Goal: Information Seeking & Learning: Find specific fact

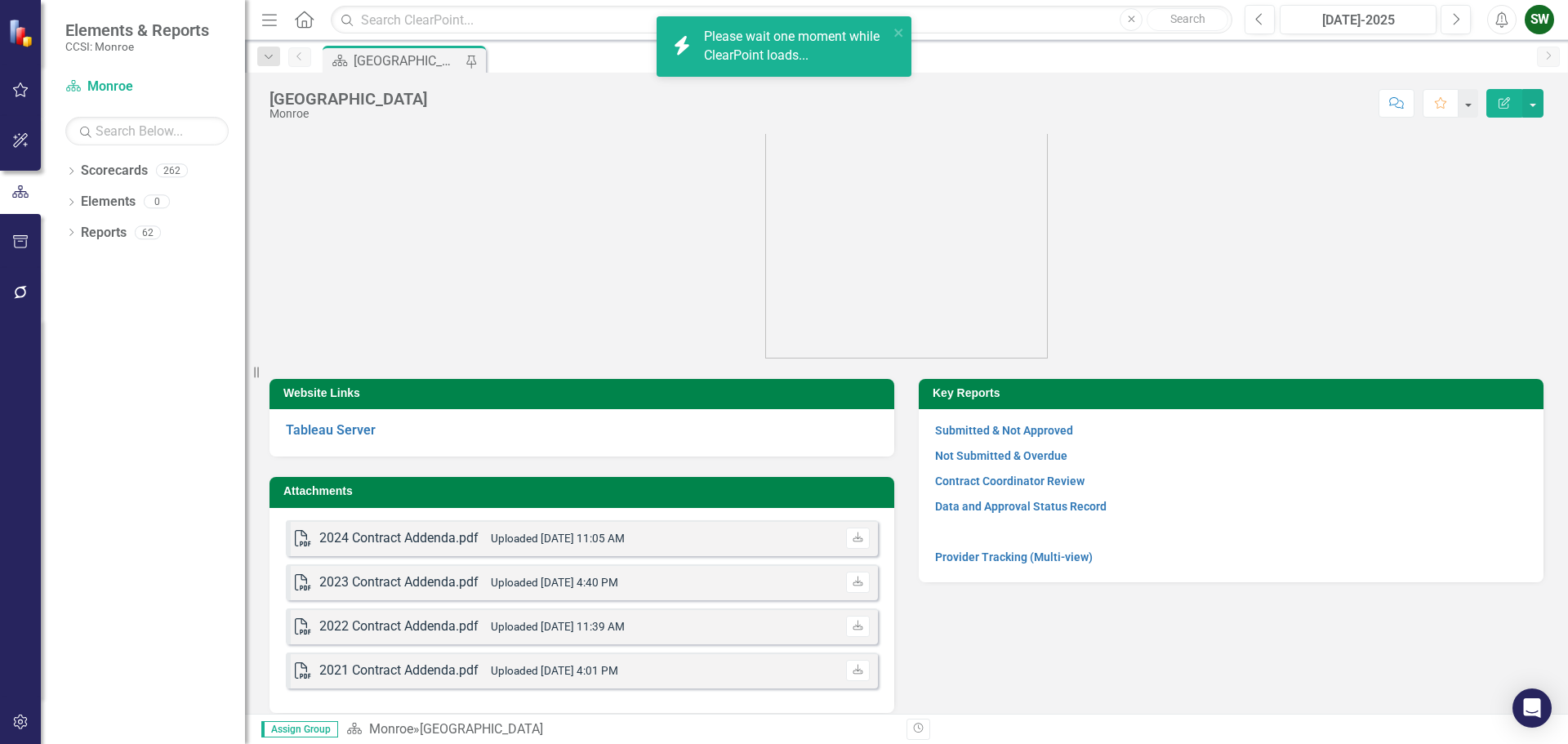
scroll to position [46, 0]
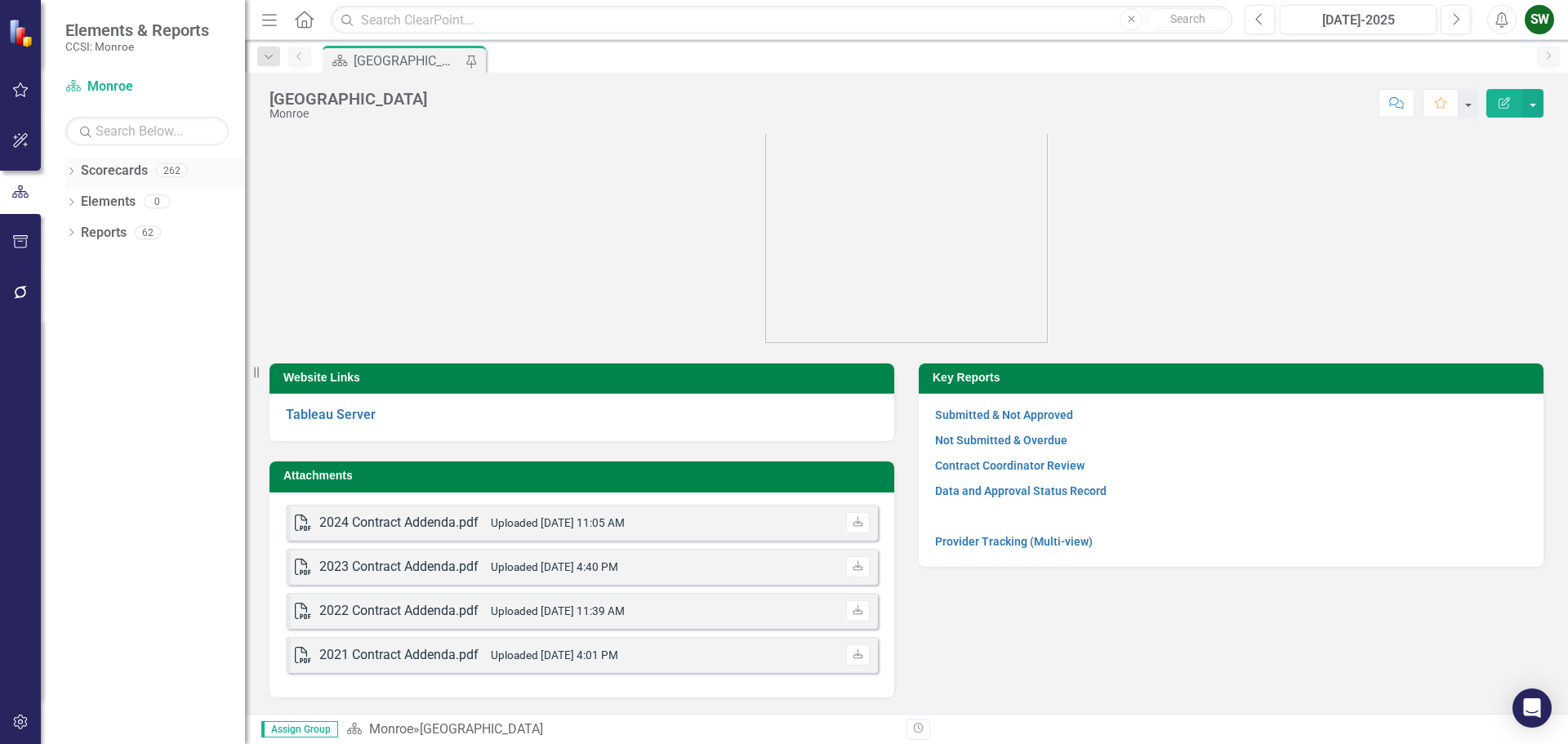
click at [74, 171] on icon "Dropdown" at bounding box center [71, 172] width 12 height 9
click at [78, 203] on icon "Dropdown" at bounding box center [79, 201] width 12 height 10
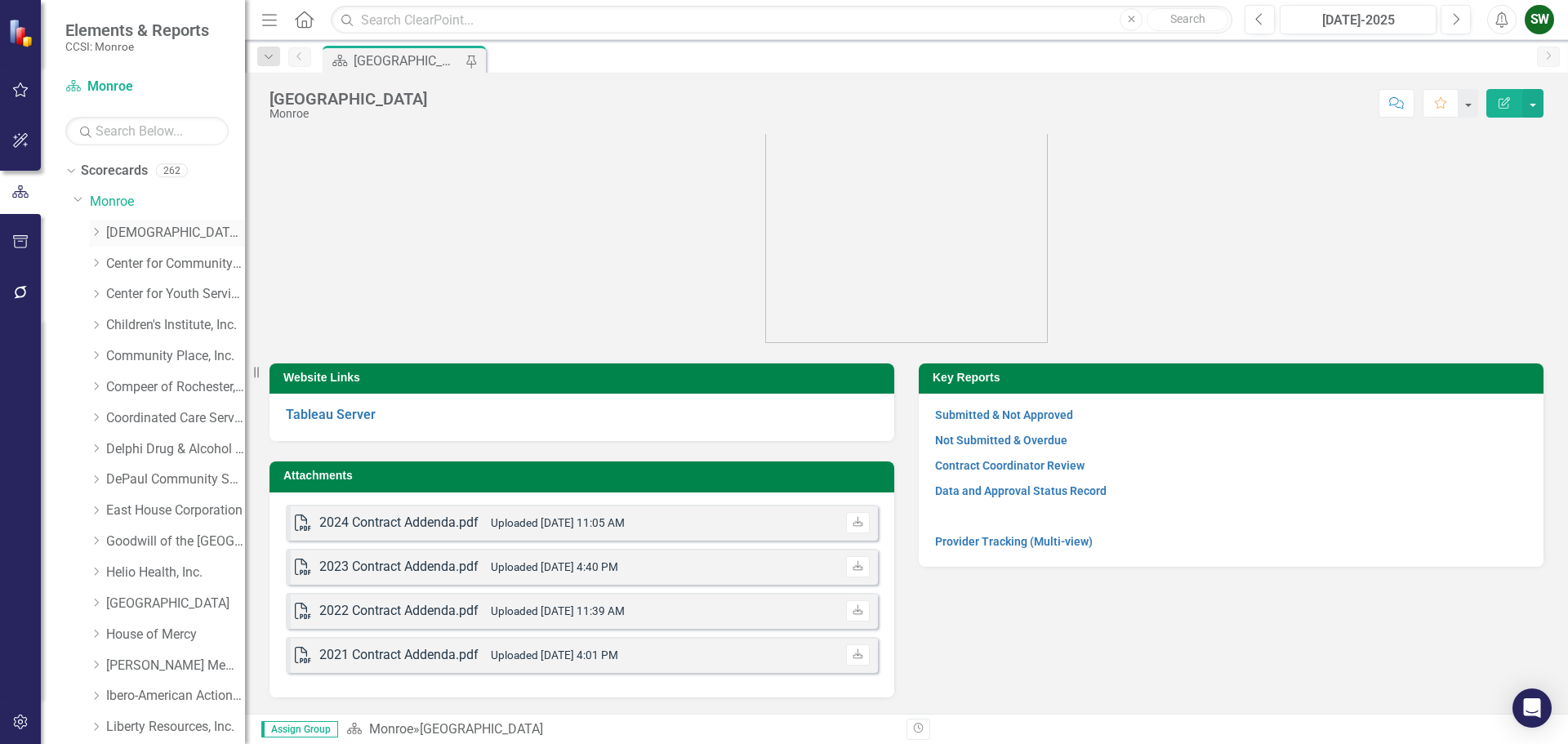
click at [106, 233] on div "Dropdown" at bounding box center [97, 233] width 16 height 13
click at [177, 265] on link "[DEMOGRAPHIC_DATA] Charities Family & Community Services (MCOMH Internal)" at bounding box center [183, 264] width 122 height 19
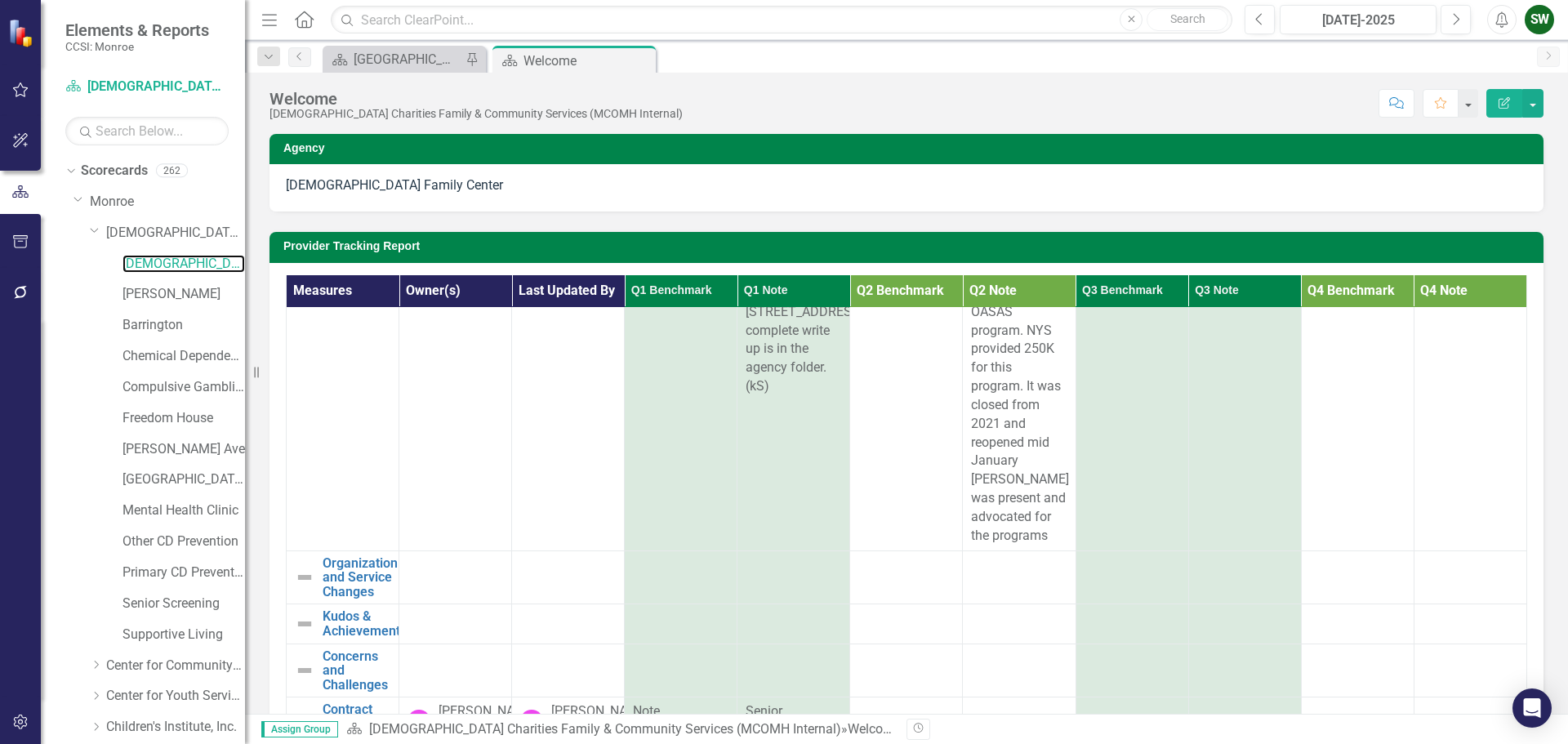
scroll to position [107, 0]
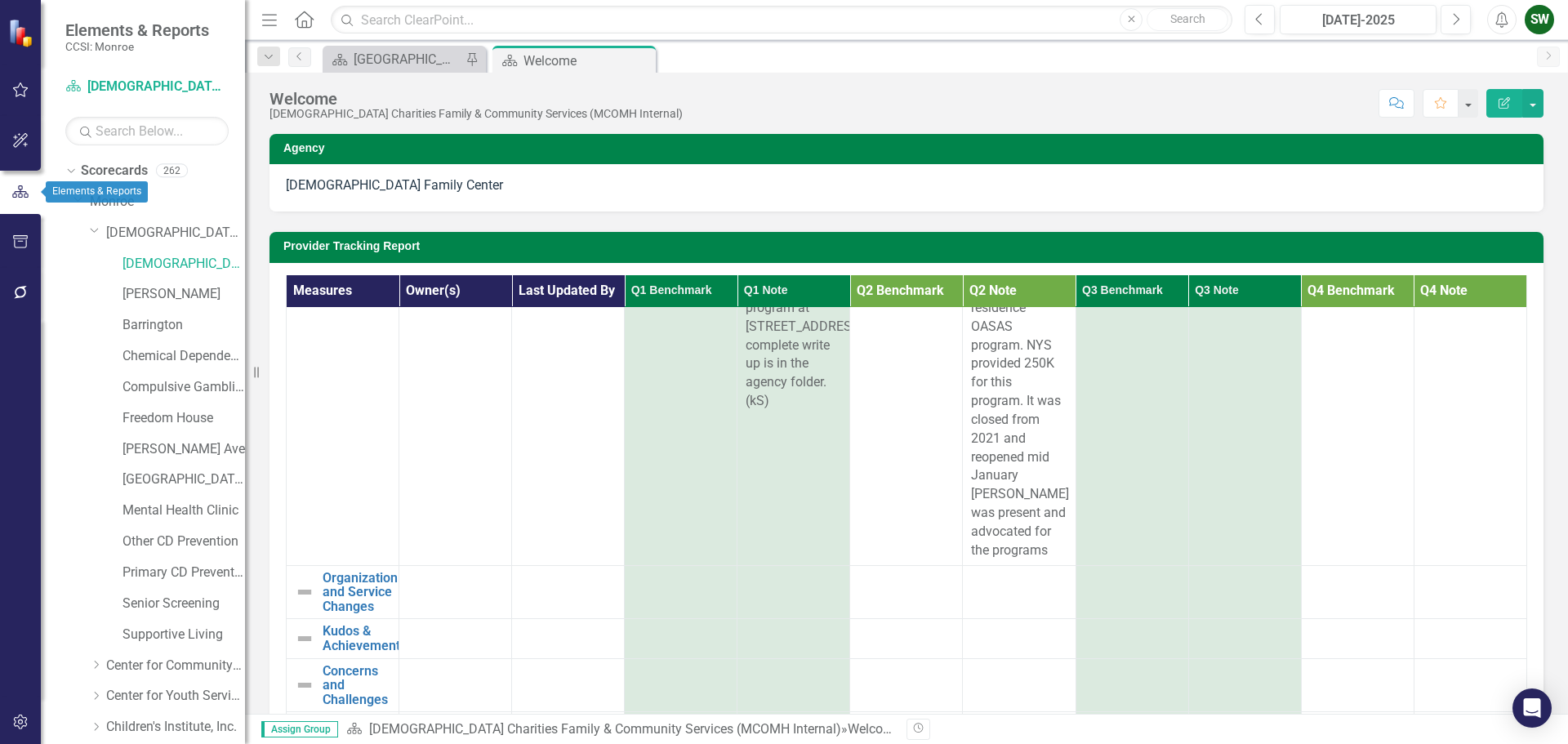
click at [19, 193] on icon "button" at bounding box center [20, 191] width 18 height 14
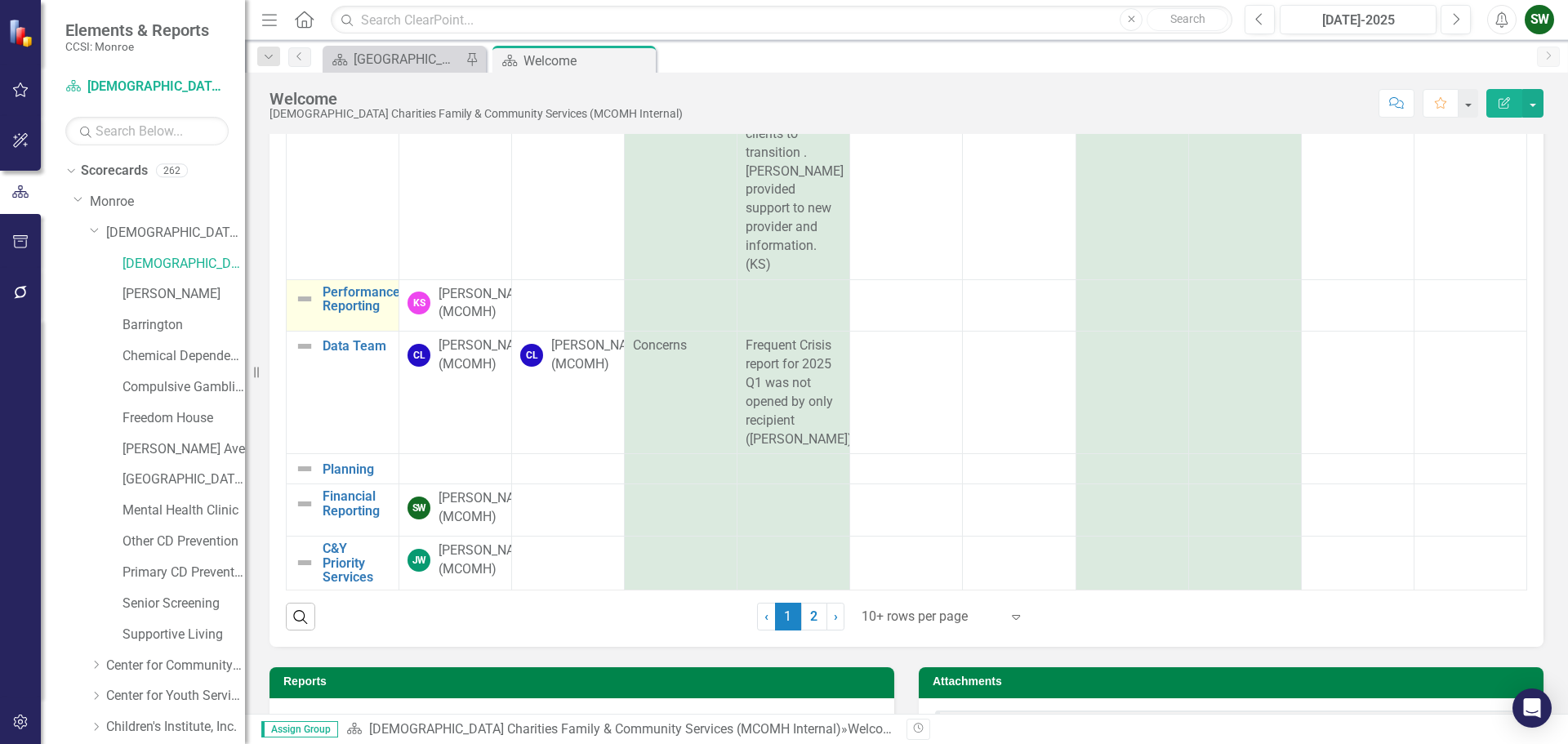
scroll to position [360, 0]
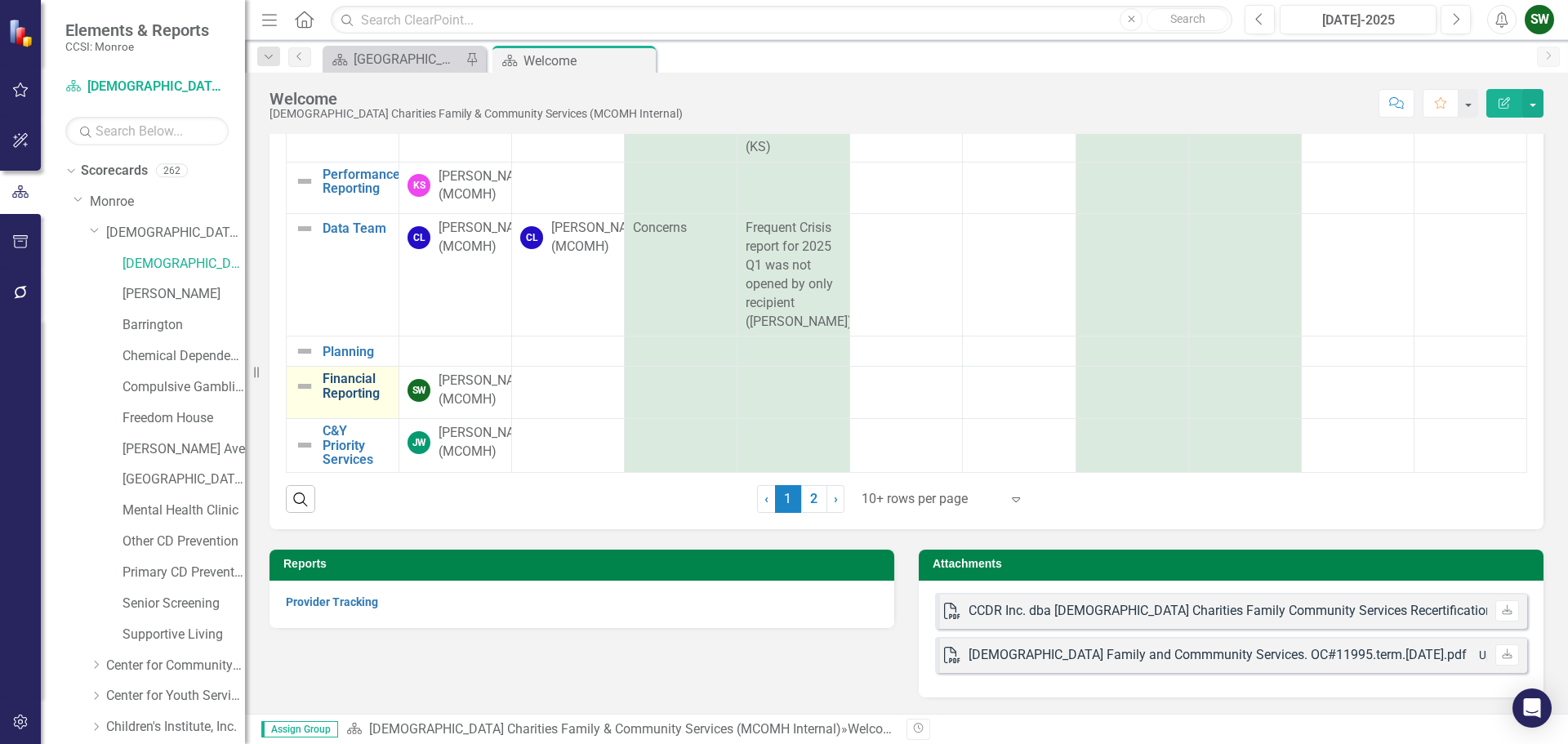
click at [341, 372] on link "Financial Reporting" at bounding box center [356, 386] width 68 height 29
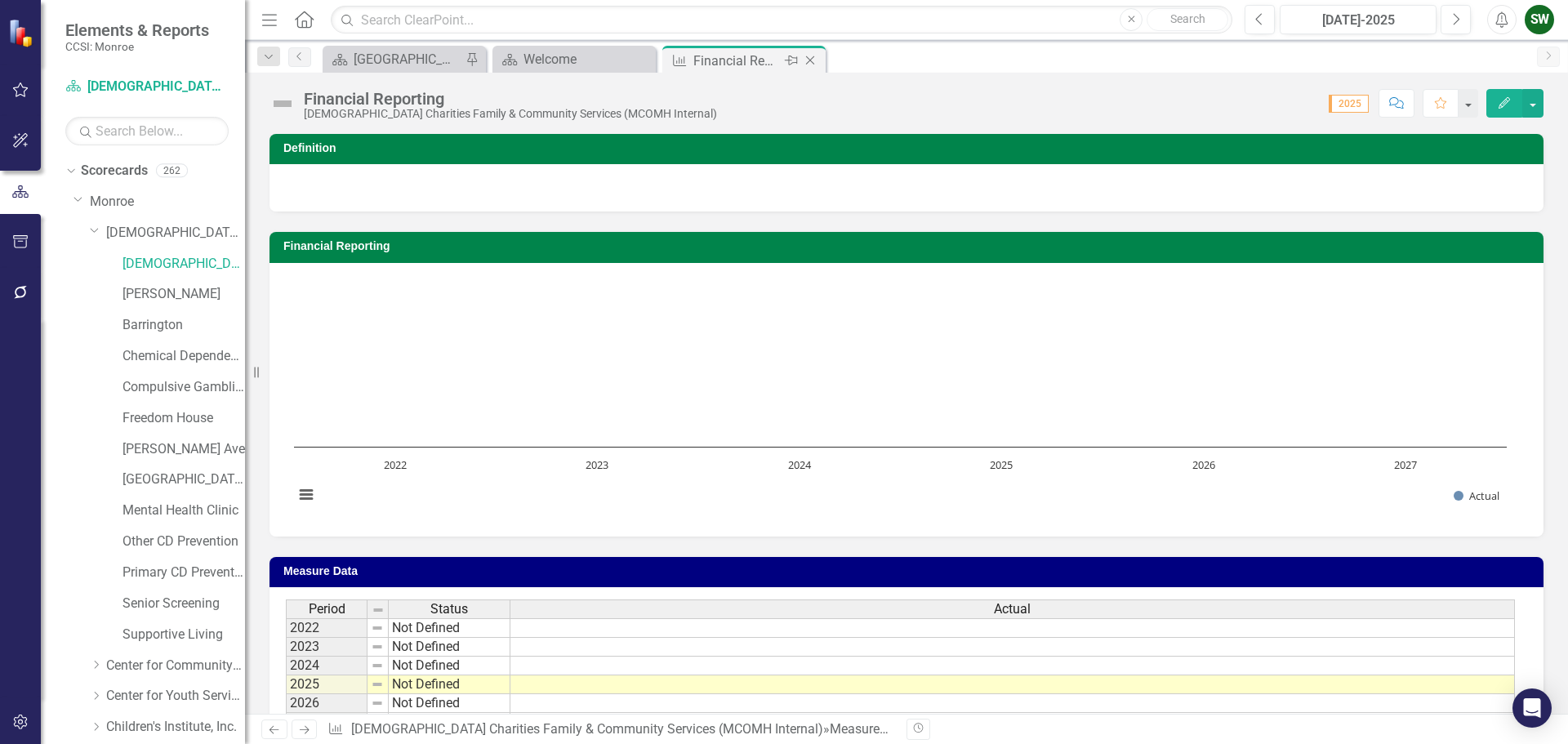
click at [808, 58] on icon "Close" at bounding box center [810, 61] width 16 height 13
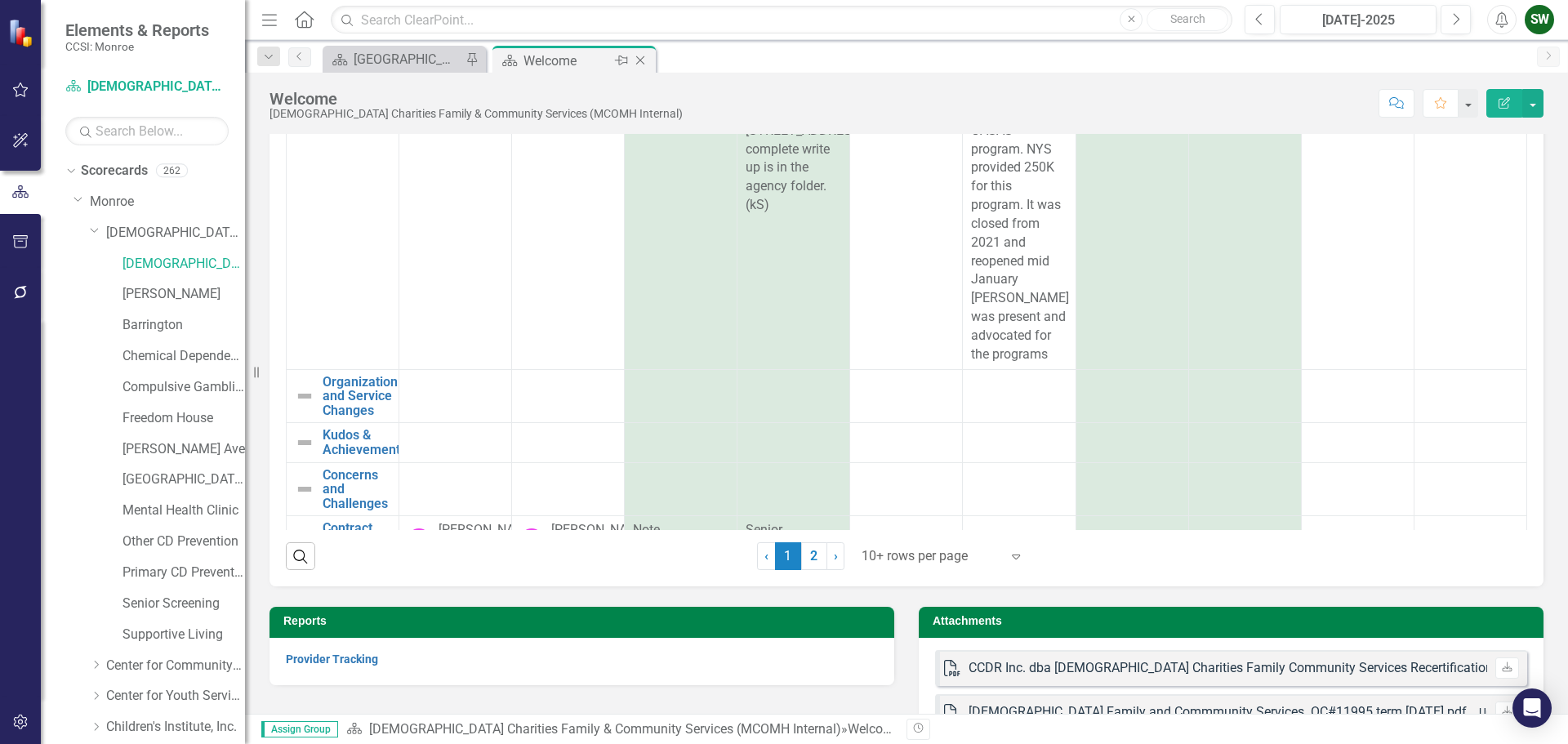
scroll to position [279, 0]
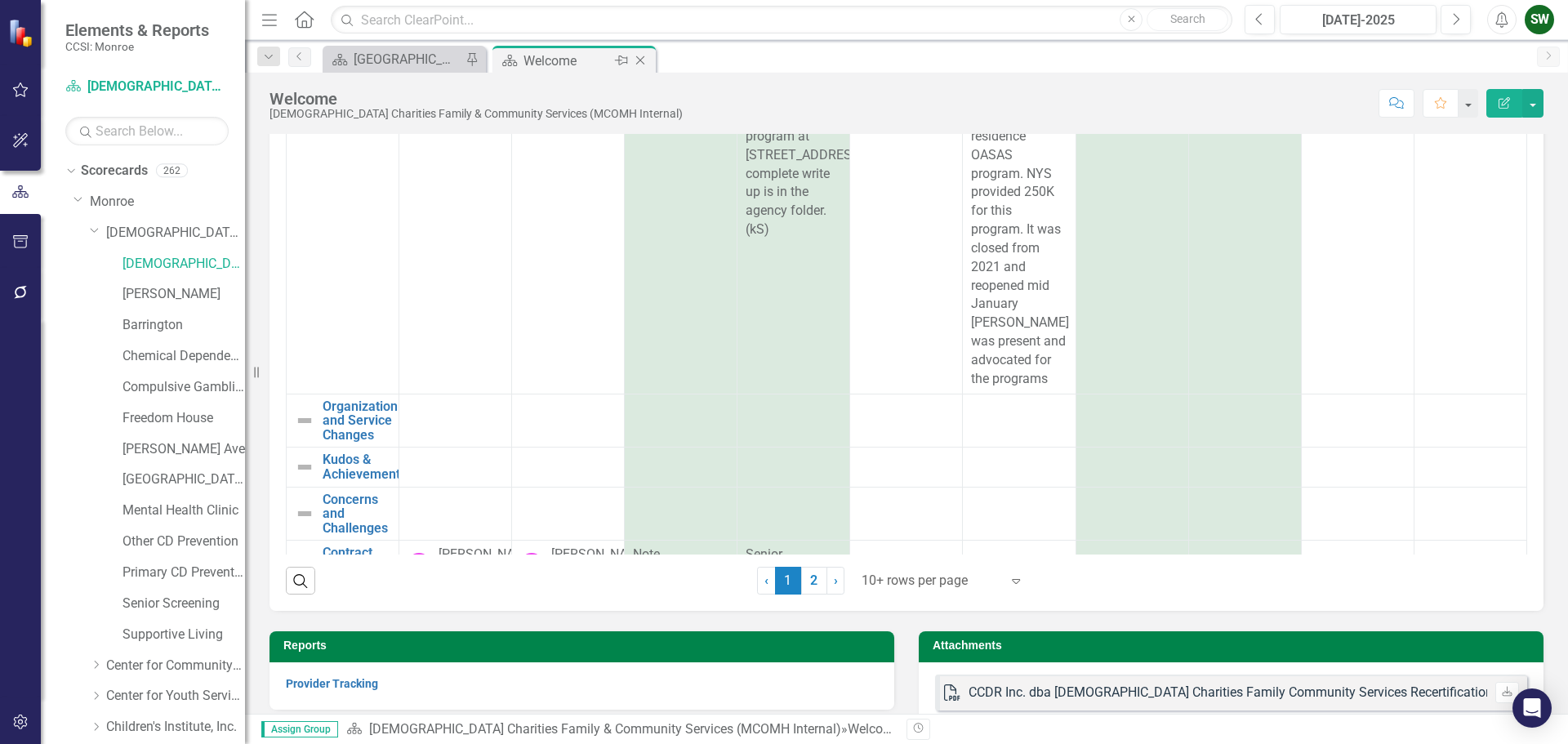
click at [647, 60] on icon "Close" at bounding box center [640, 61] width 16 height 13
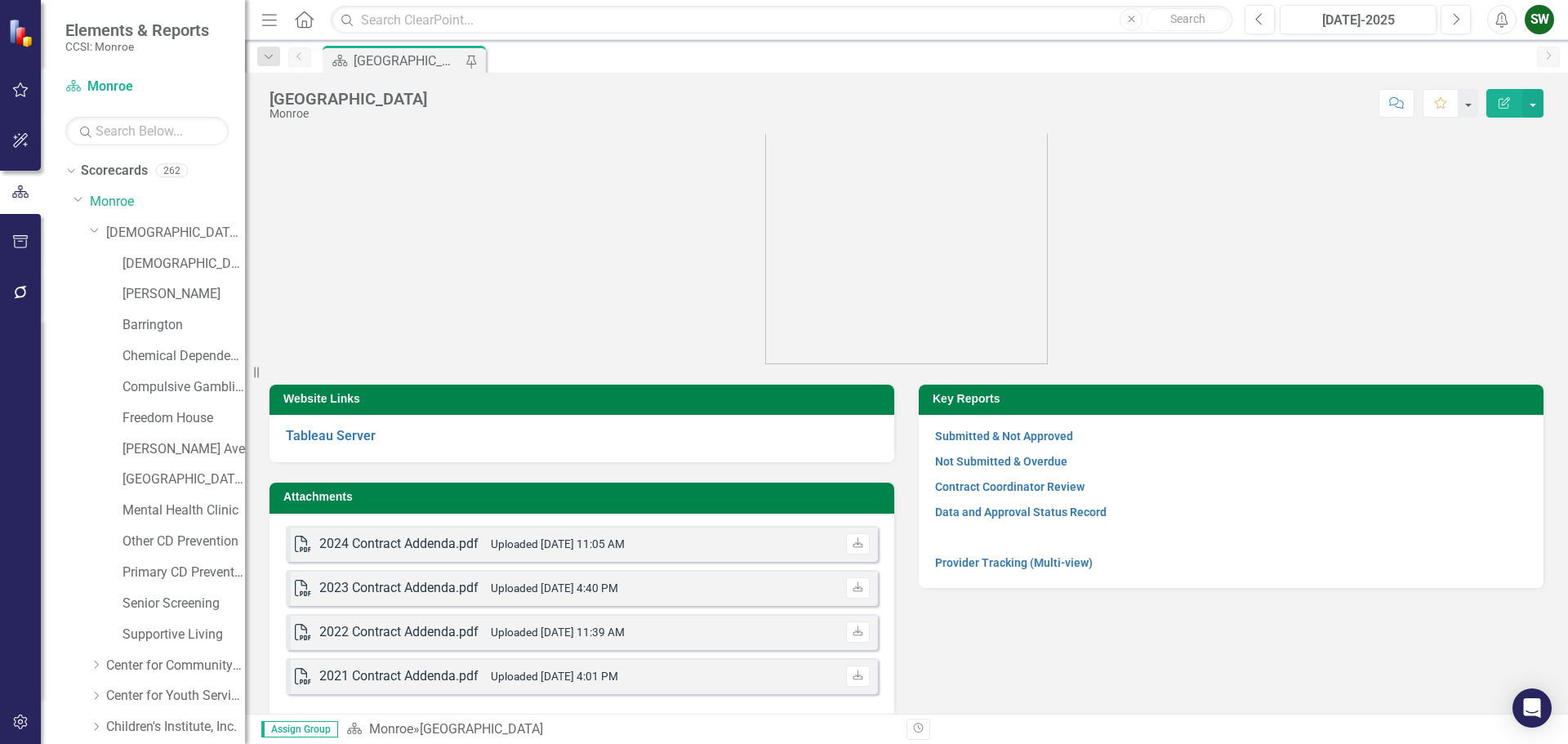
scroll to position [46, 0]
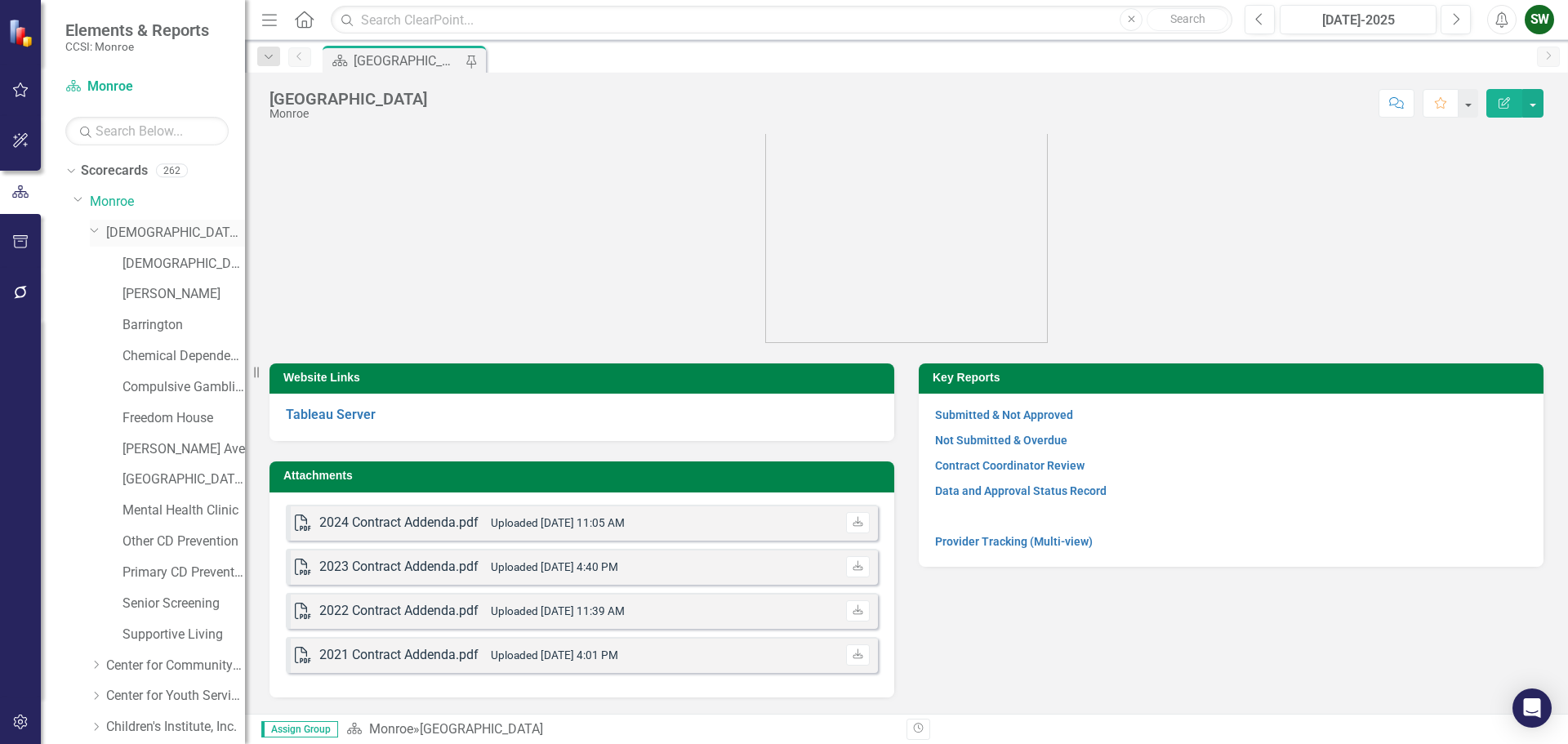
click at [95, 233] on icon "Dropdown" at bounding box center [94, 230] width 10 height 12
click at [101, 264] on icon "Dropdown" at bounding box center [95, 263] width 12 height 10
click at [189, 295] on link "Center for Community Alternatives (MCOMH Internal)" at bounding box center [183, 295] width 122 height 19
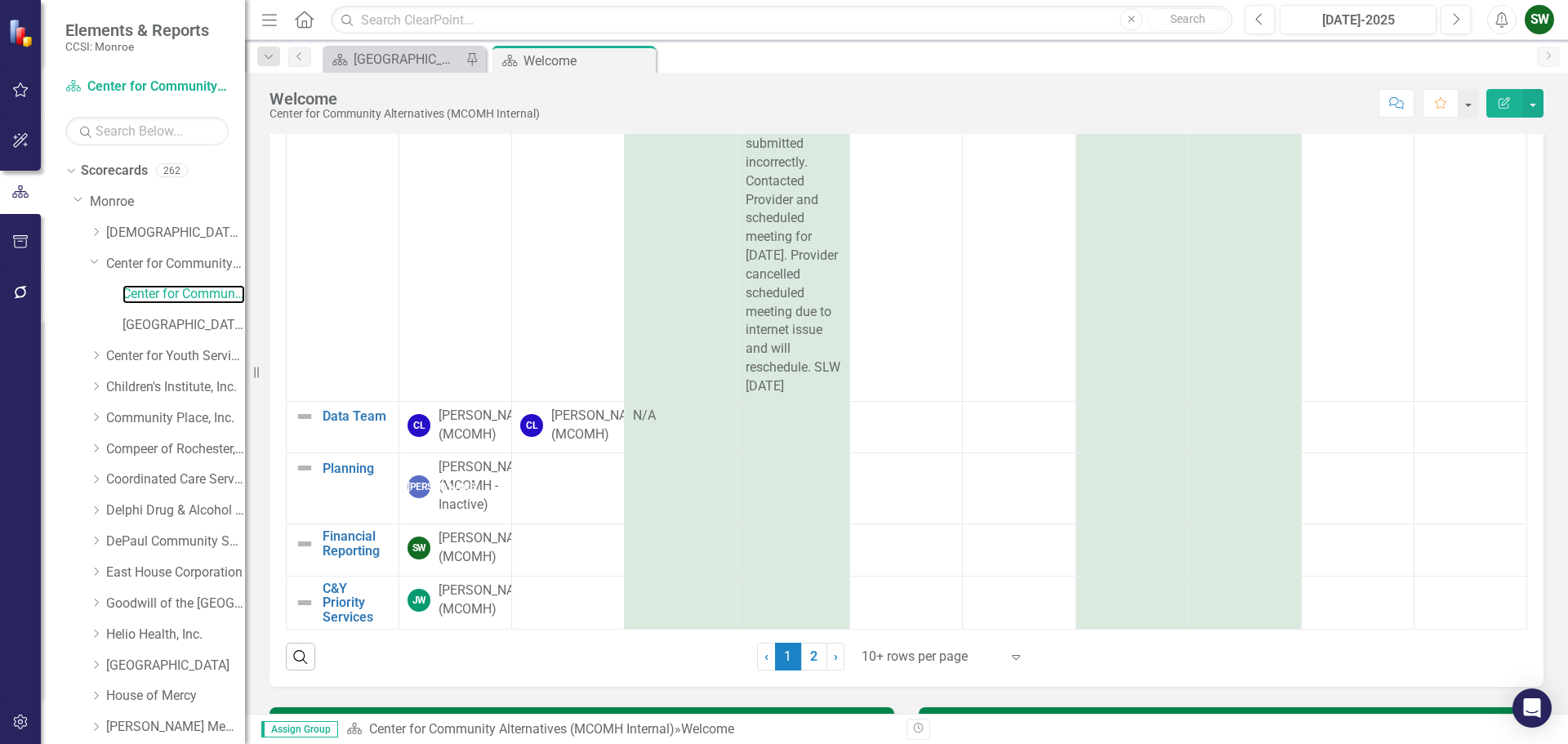
scroll to position [291, 0]
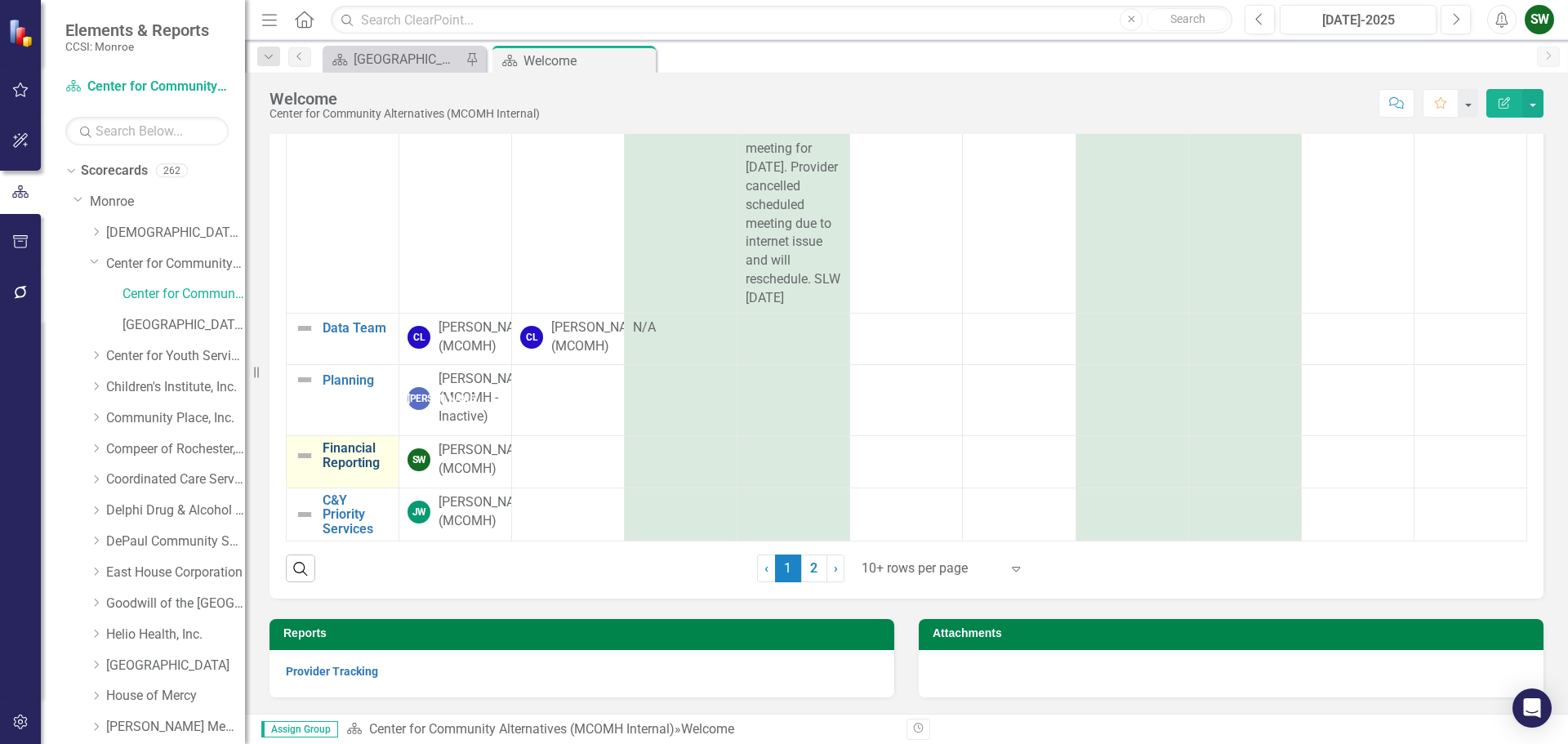
click at [364, 441] on link "Financial Reporting" at bounding box center [356, 456] width 68 height 29
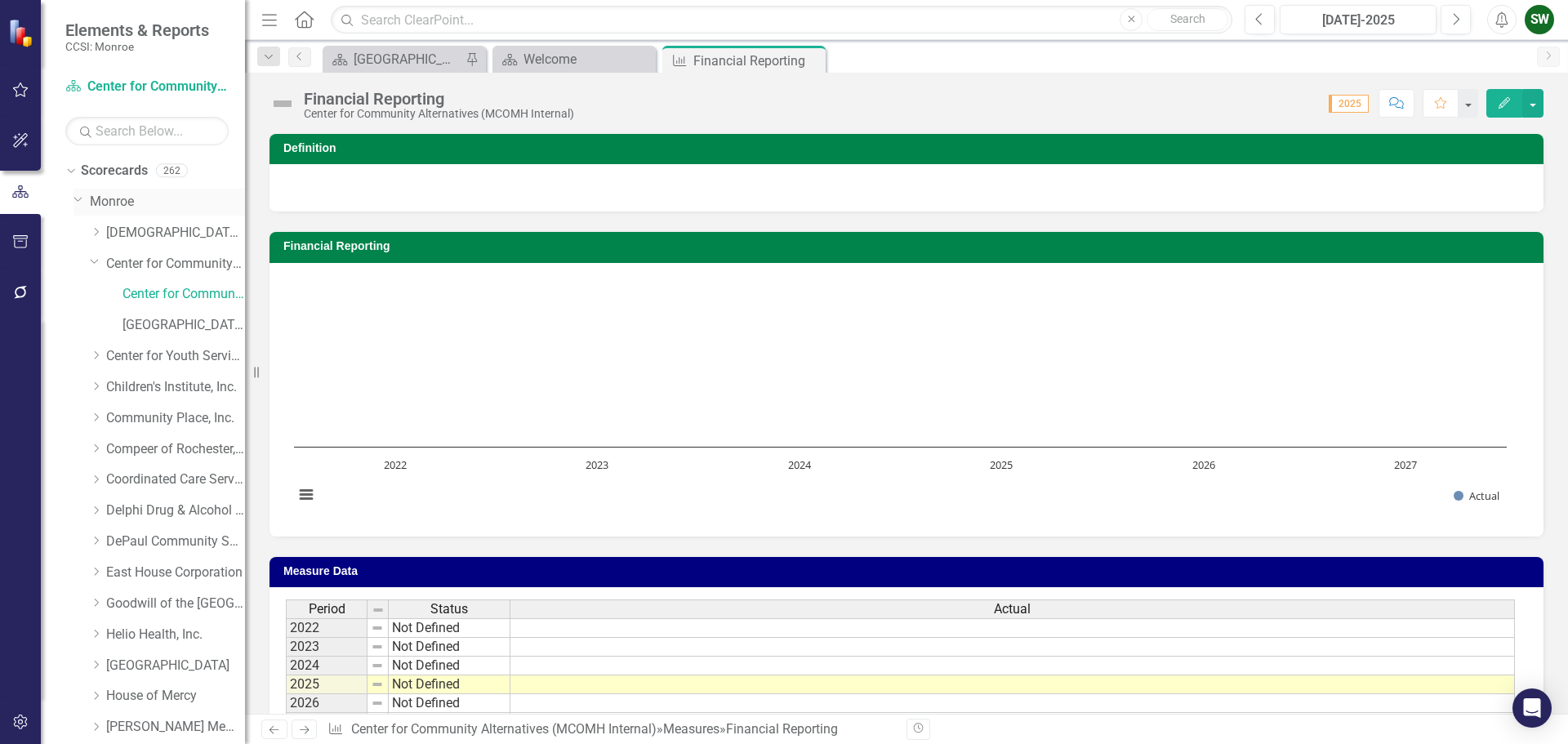
click at [82, 202] on icon "Dropdown" at bounding box center [78, 199] width 10 height 12
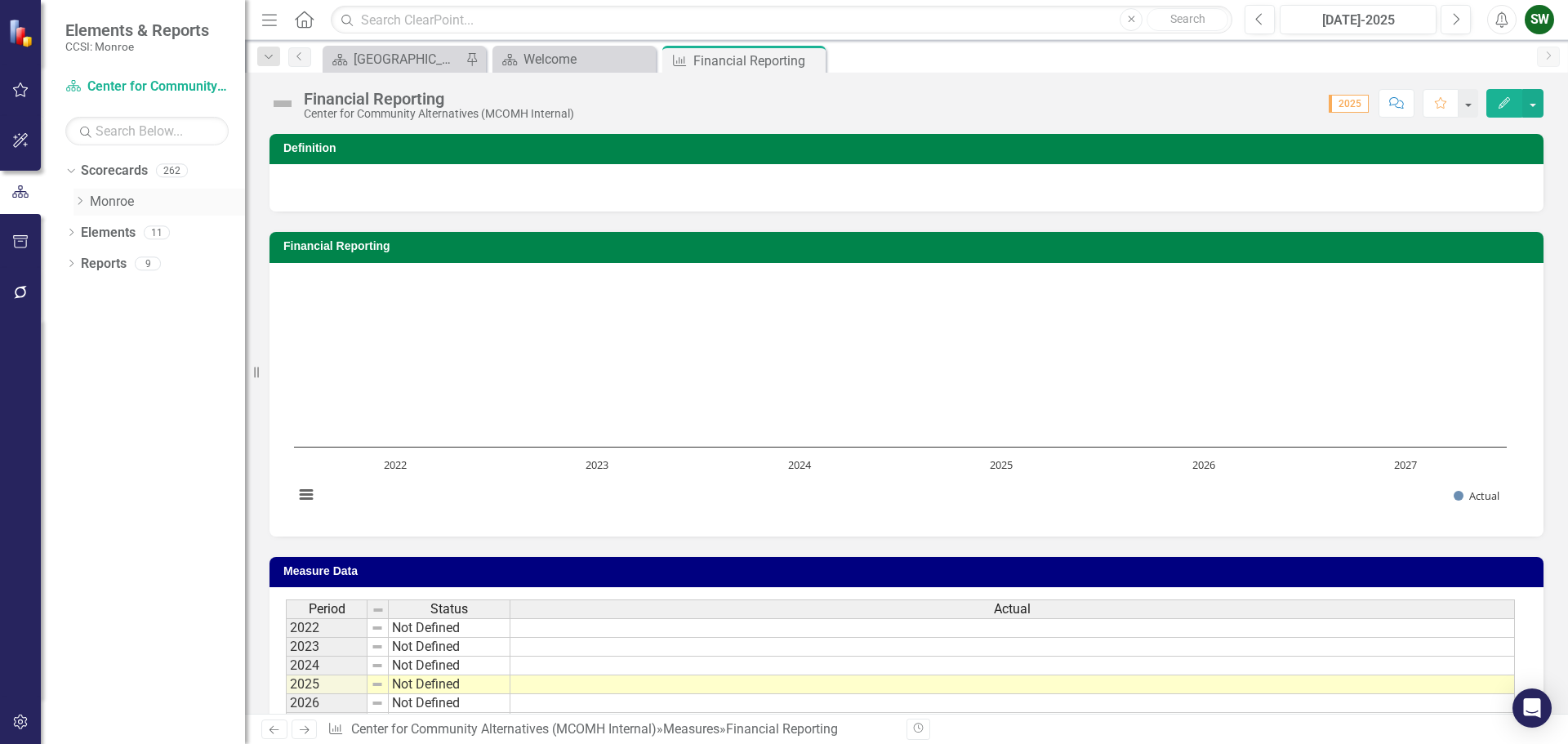
click at [82, 202] on icon at bounding box center [81, 201] width 4 height 8
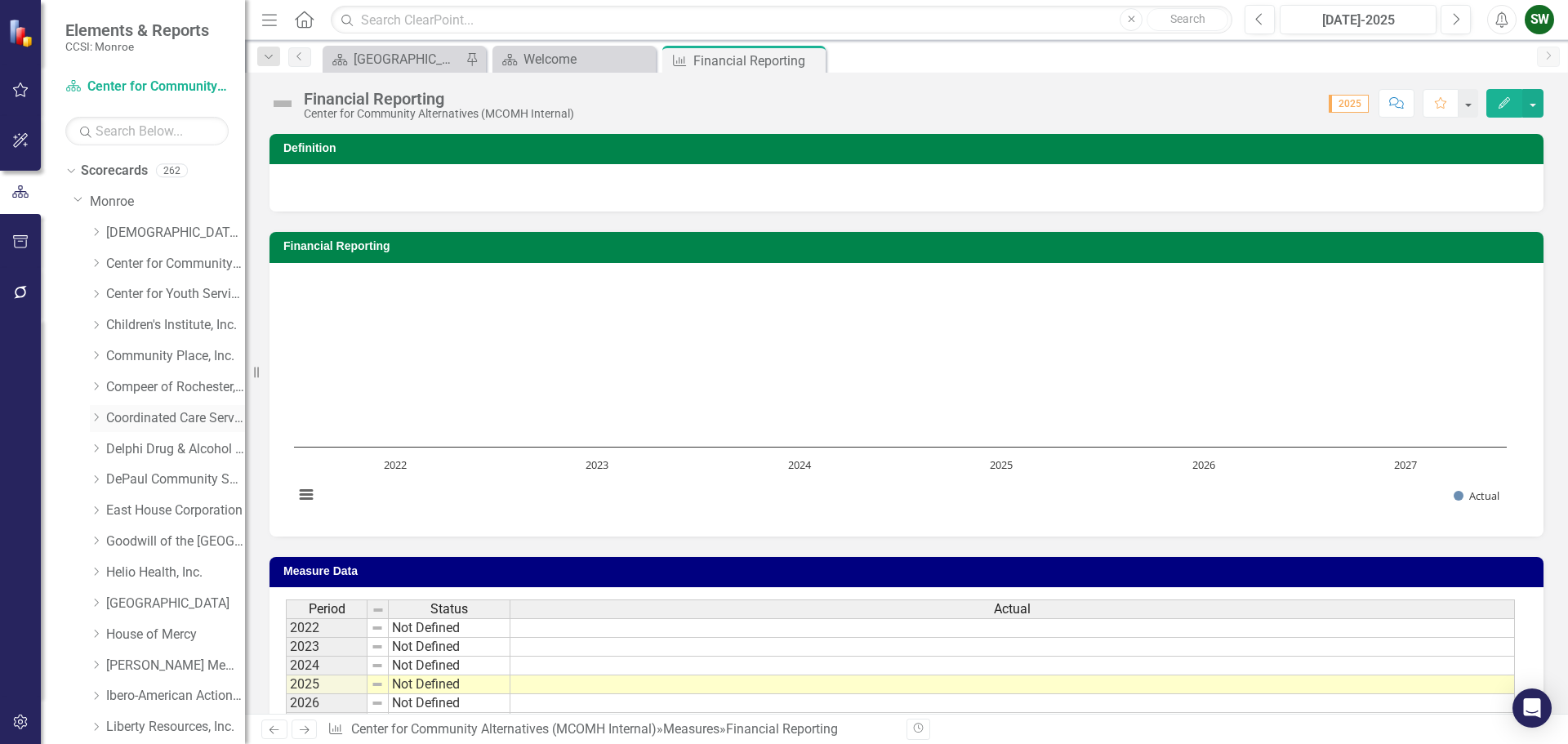
click at [98, 420] on icon "Dropdown" at bounding box center [95, 417] width 12 height 10
click at [177, 456] on link "Coordinated Care Services Inc. (MCOMH Internal)" at bounding box center [183, 450] width 122 height 19
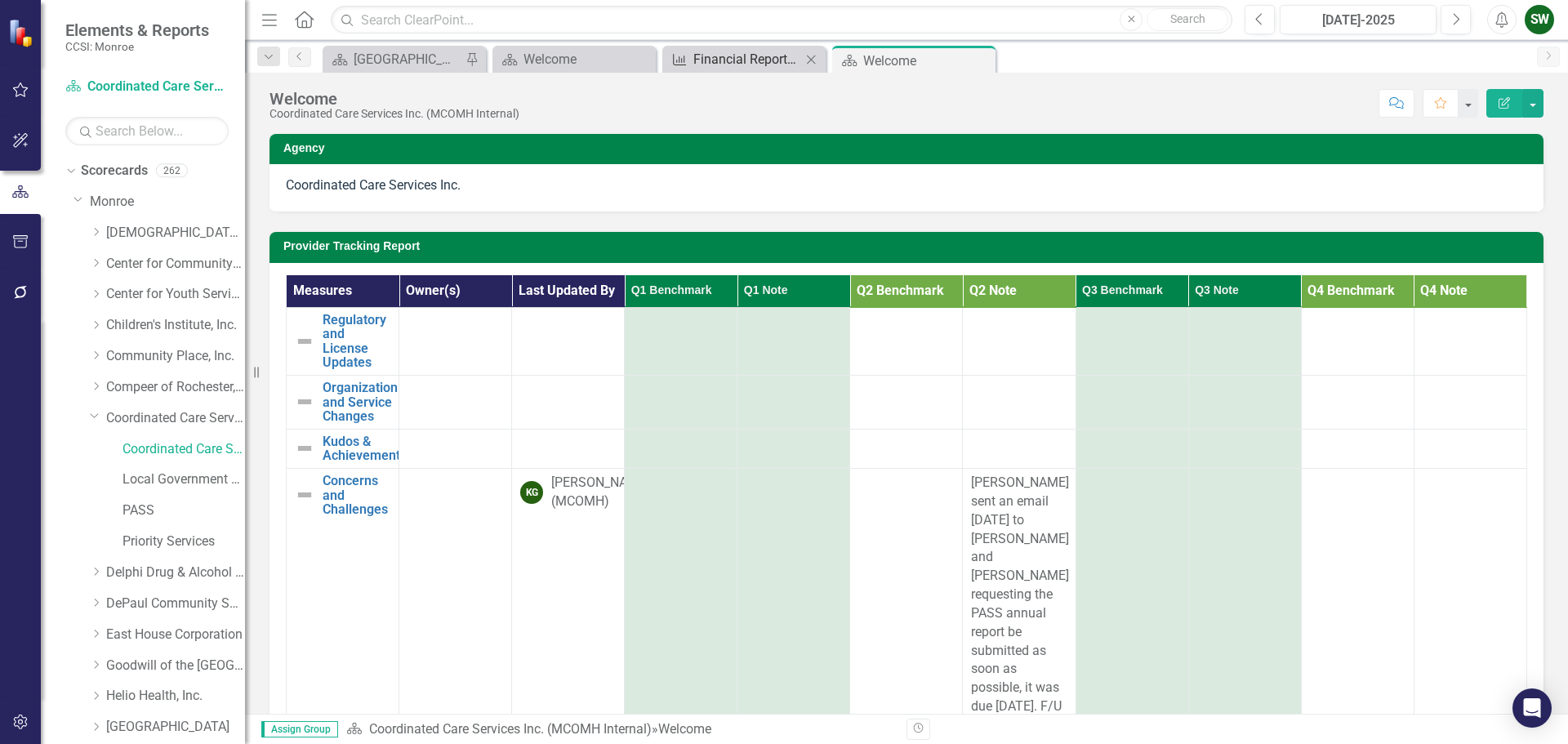
click at [716, 50] on div "Financial Reporting" at bounding box center [747, 59] width 108 height 20
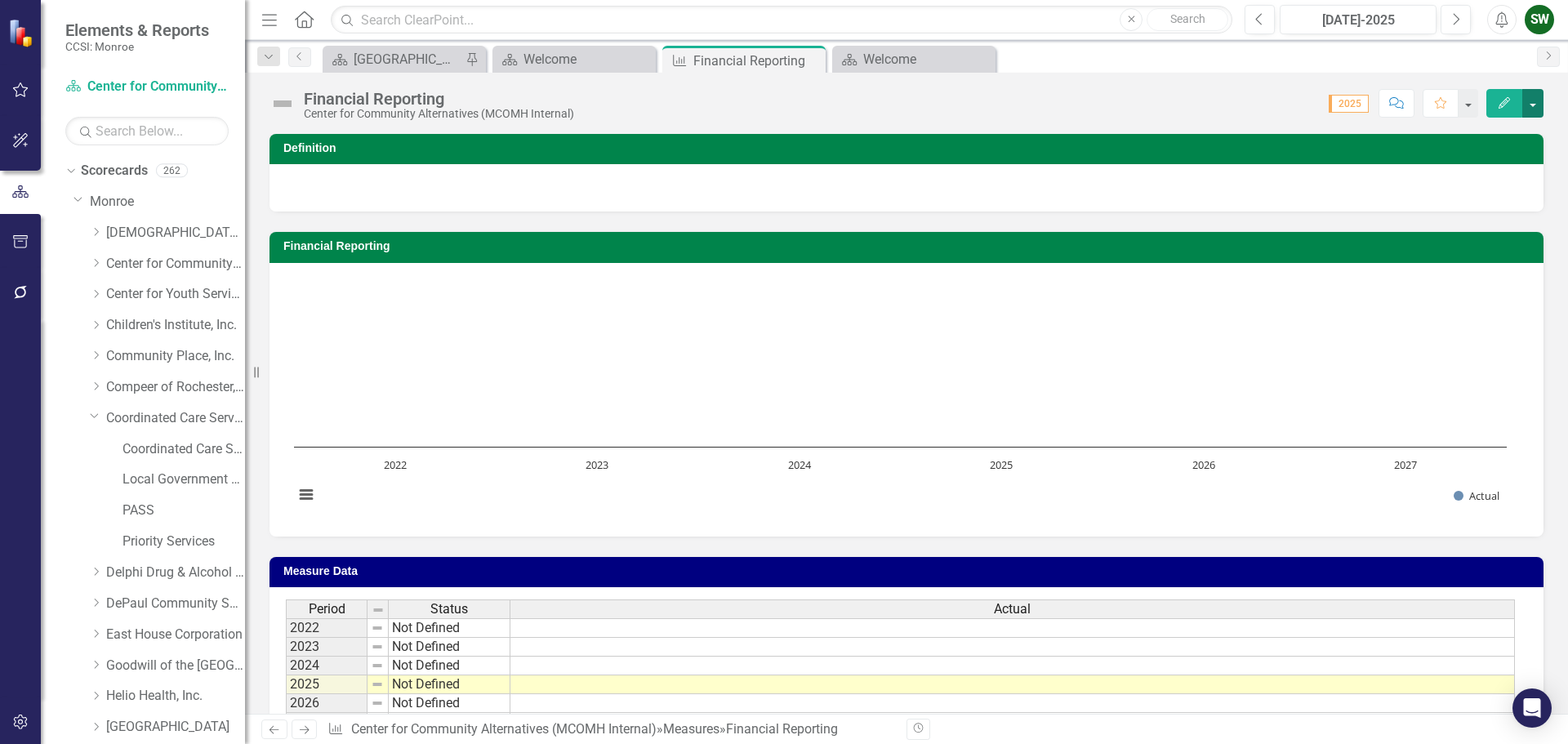
click at [1531, 108] on button "button" at bounding box center [1532, 104] width 21 height 29
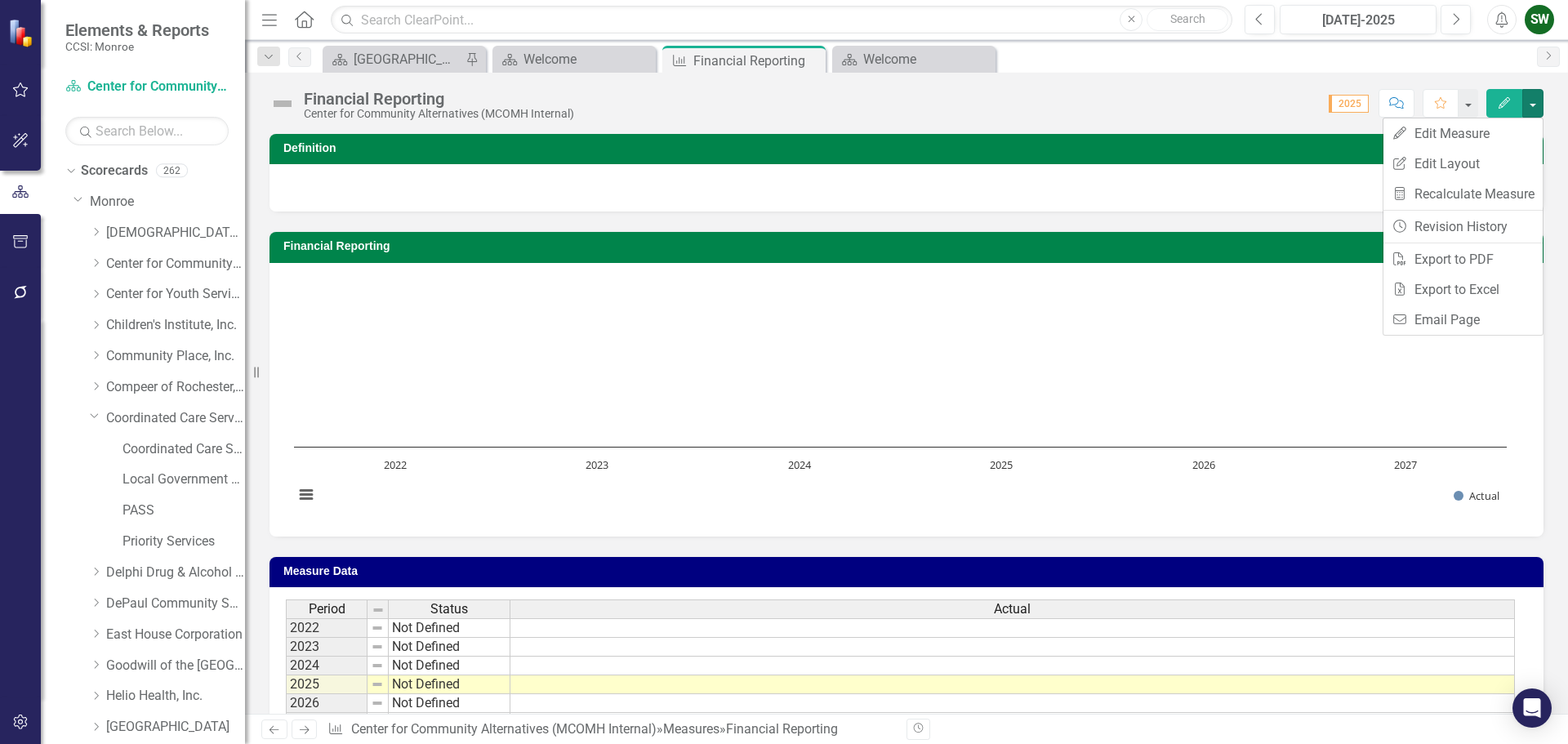
click at [1306, 116] on div "Score: N/A 2025 Completed Comment Favorite Edit" at bounding box center [1063, 103] width 961 height 28
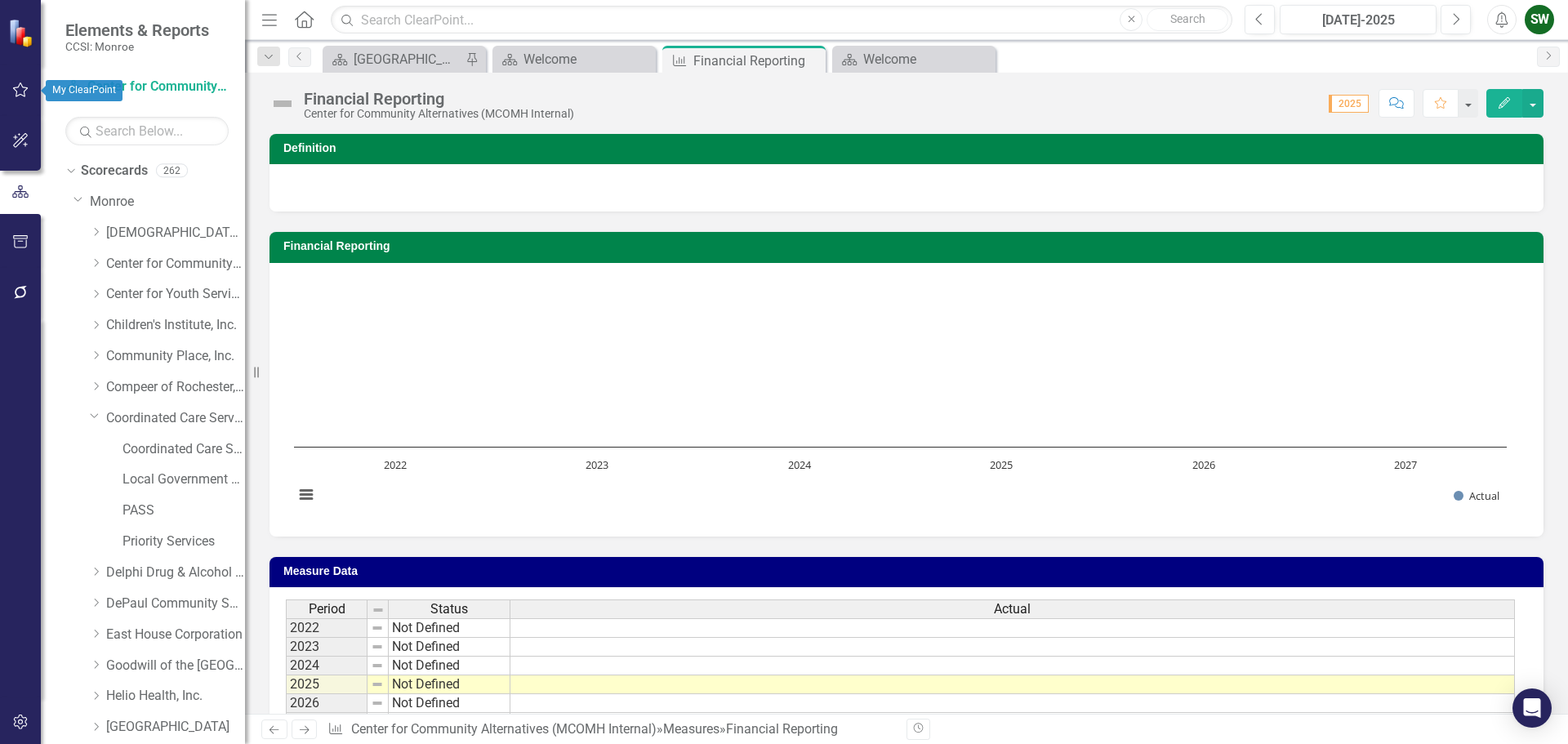
click at [15, 89] on icon "button" at bounding box center [21, 90] width 17 height 13
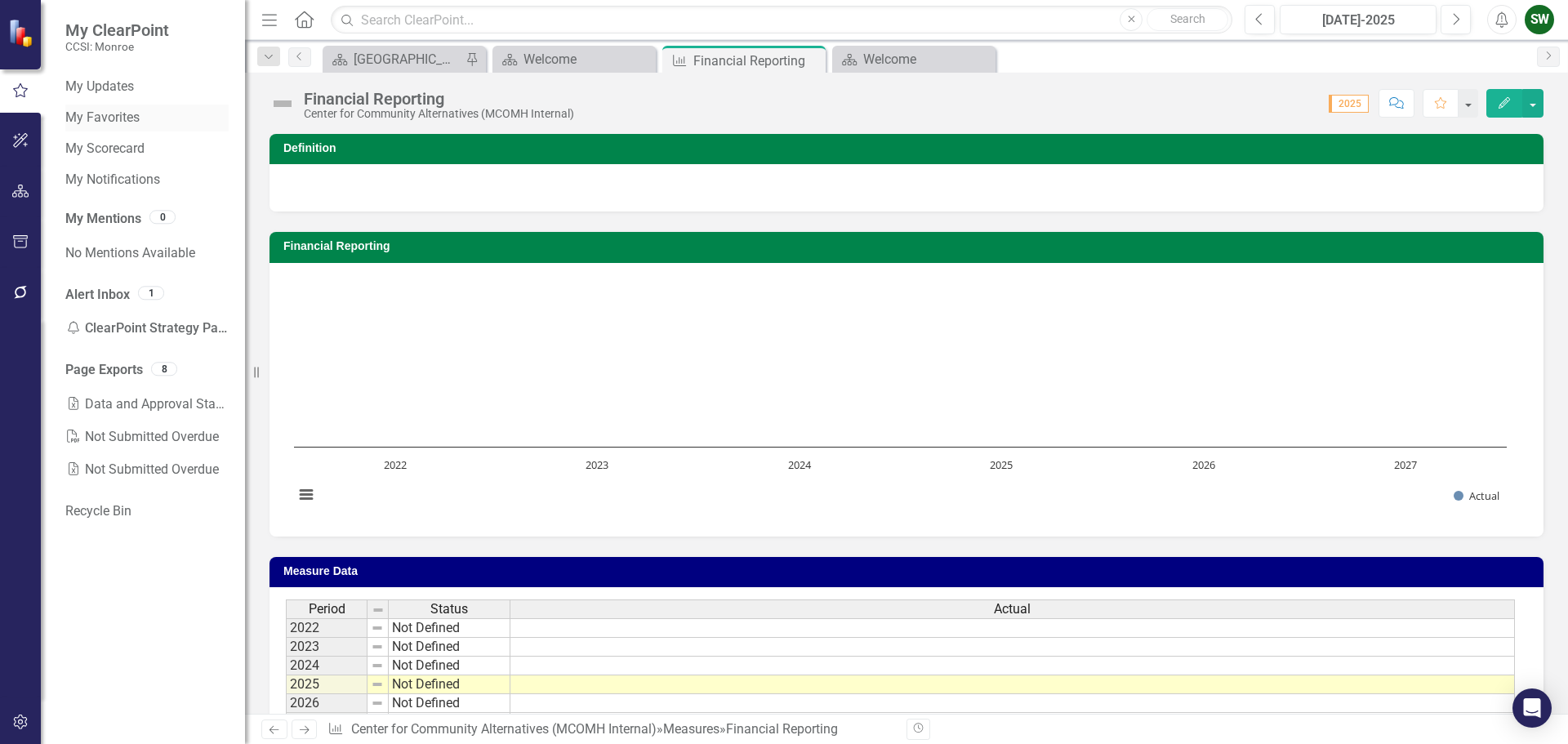
click at [124, 122] on link "My Favorites" at bounding box center [147, 118] width 163 height 19
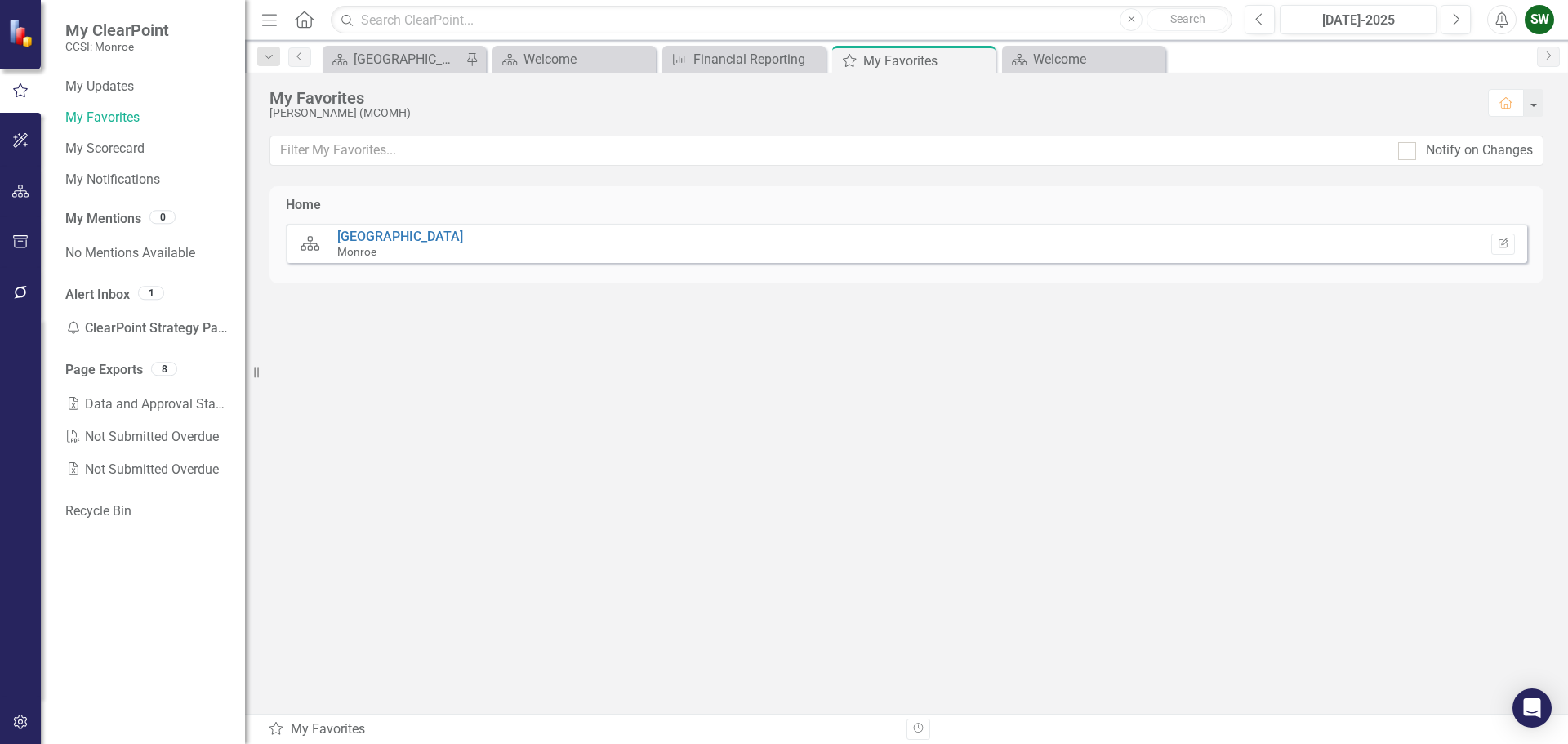
click at [374, 253] on small "Monroe" at bounding box center [356, 252] width 39 height 13
click at [1494, 249] on button "Edit Report" at bounding box center [1503, 244] width 24 height 21
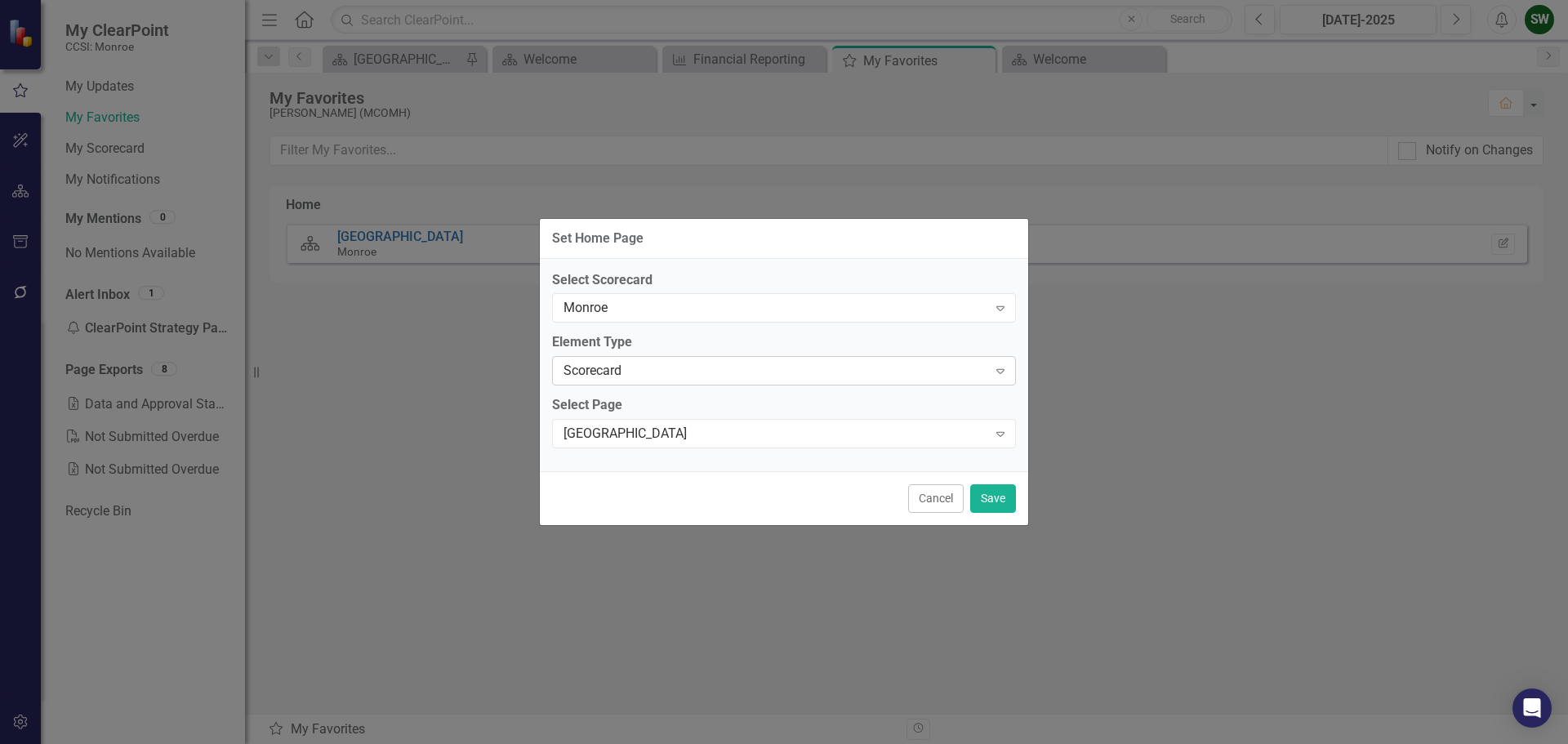
click at [710, 367] on div "Scorecard" at bounding box center [774, 372] width 424 height 19
click at [707, 435] on div "[GEOGRAPHIC_DATA]" at bounding box center [774, 434] width 424 height 19
click at [988, 495] on button "Save" at bounding box center [993, 499] width 46 height 29
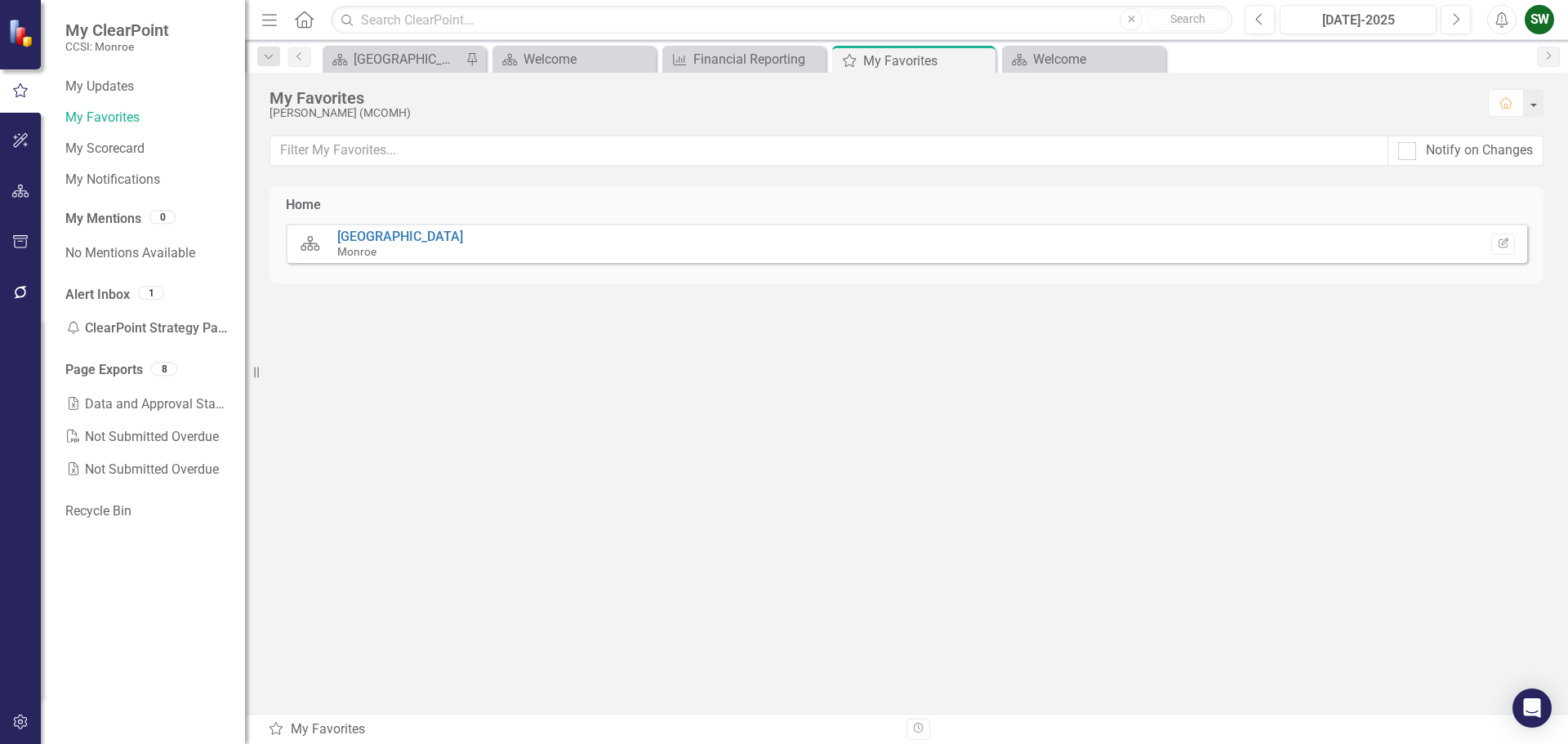
click at [0, 0] on icon "Close" at bounding box center [0, 0] width 0 height 0
click at [982, 58] on icon "Close" at bounding box center [979, 61] width 16 height 13
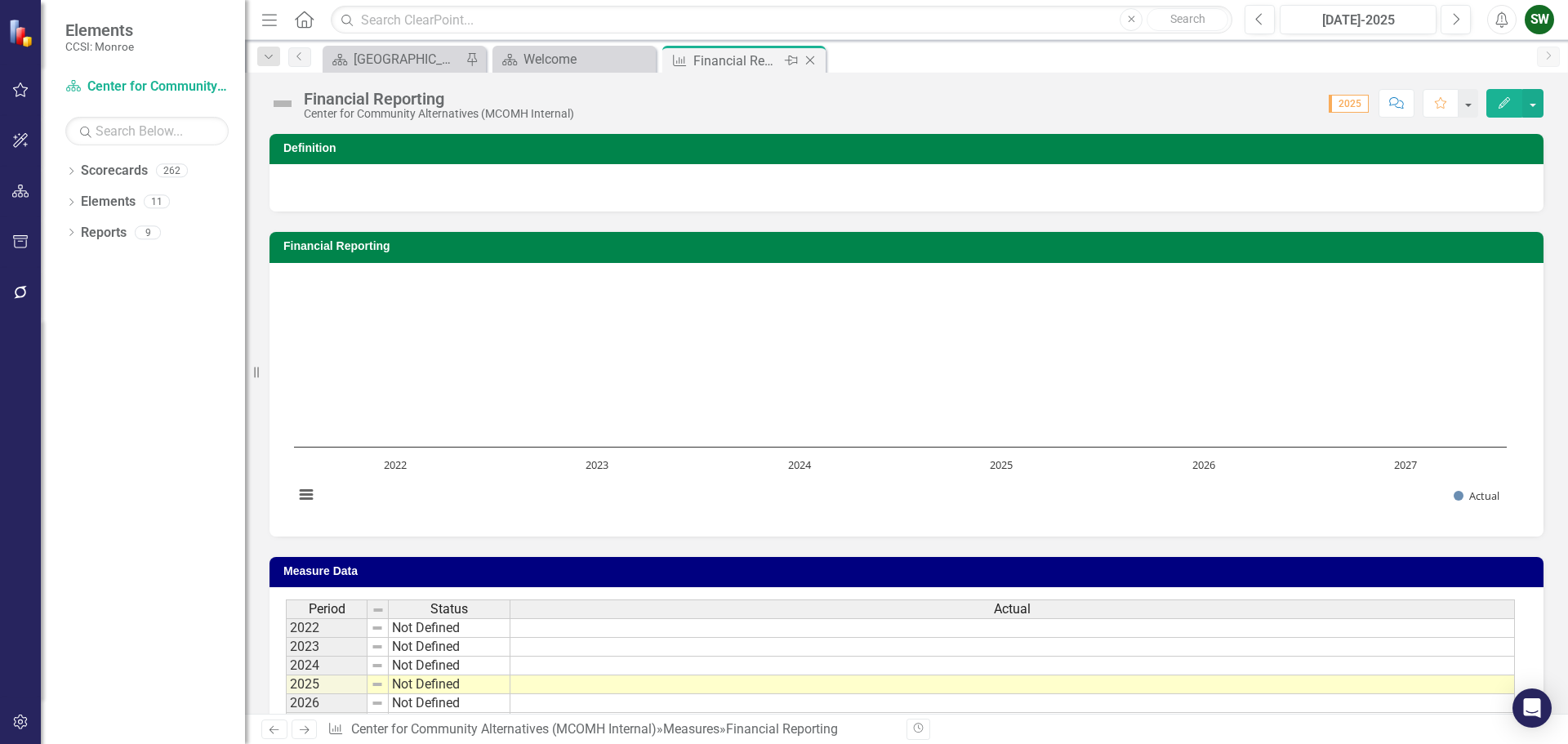
click at [820, 62] on div "Close" at bounding box center [811, 61] width 20 height 20
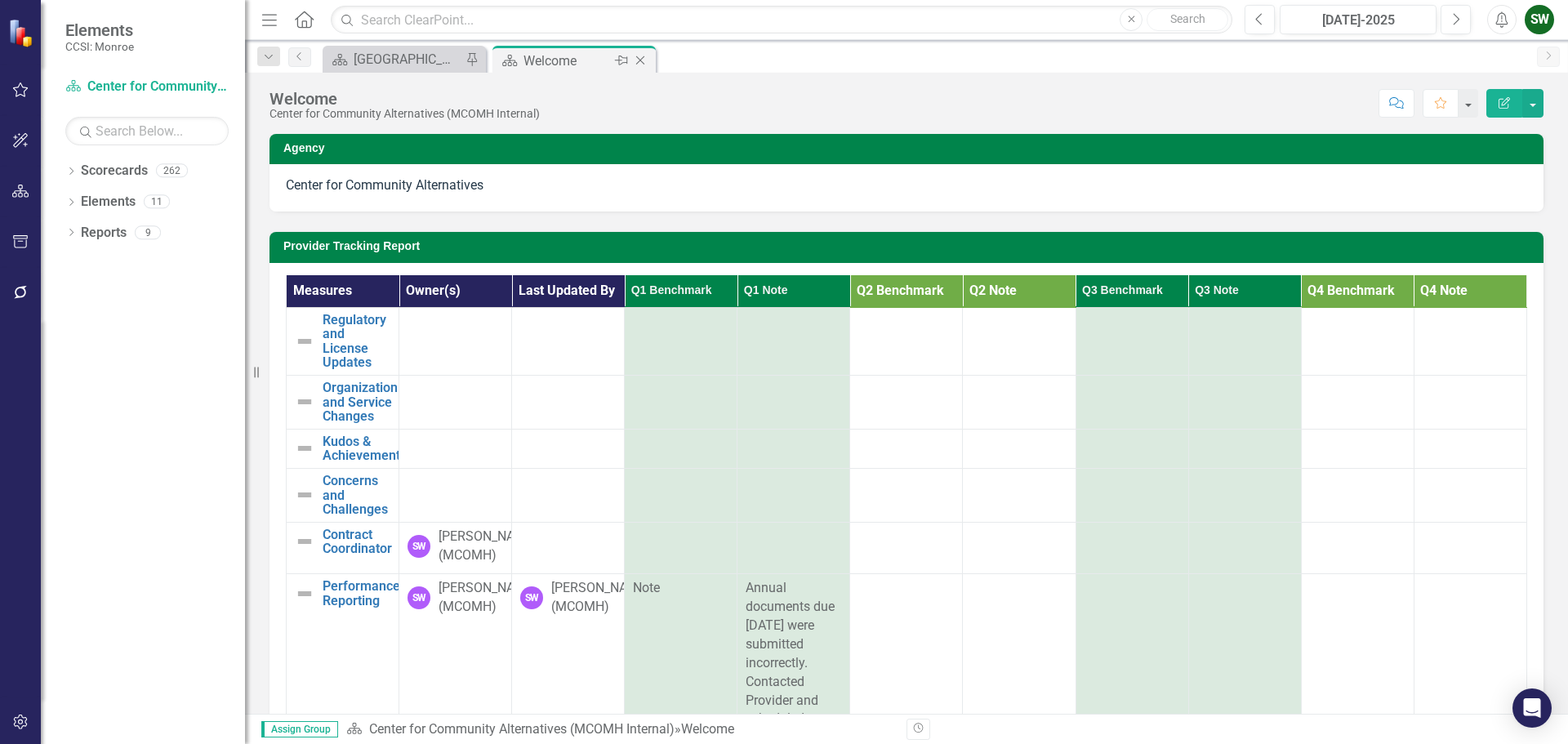
click at [643, 62] on icon at bounding box center [640, 61] width 9 height 9
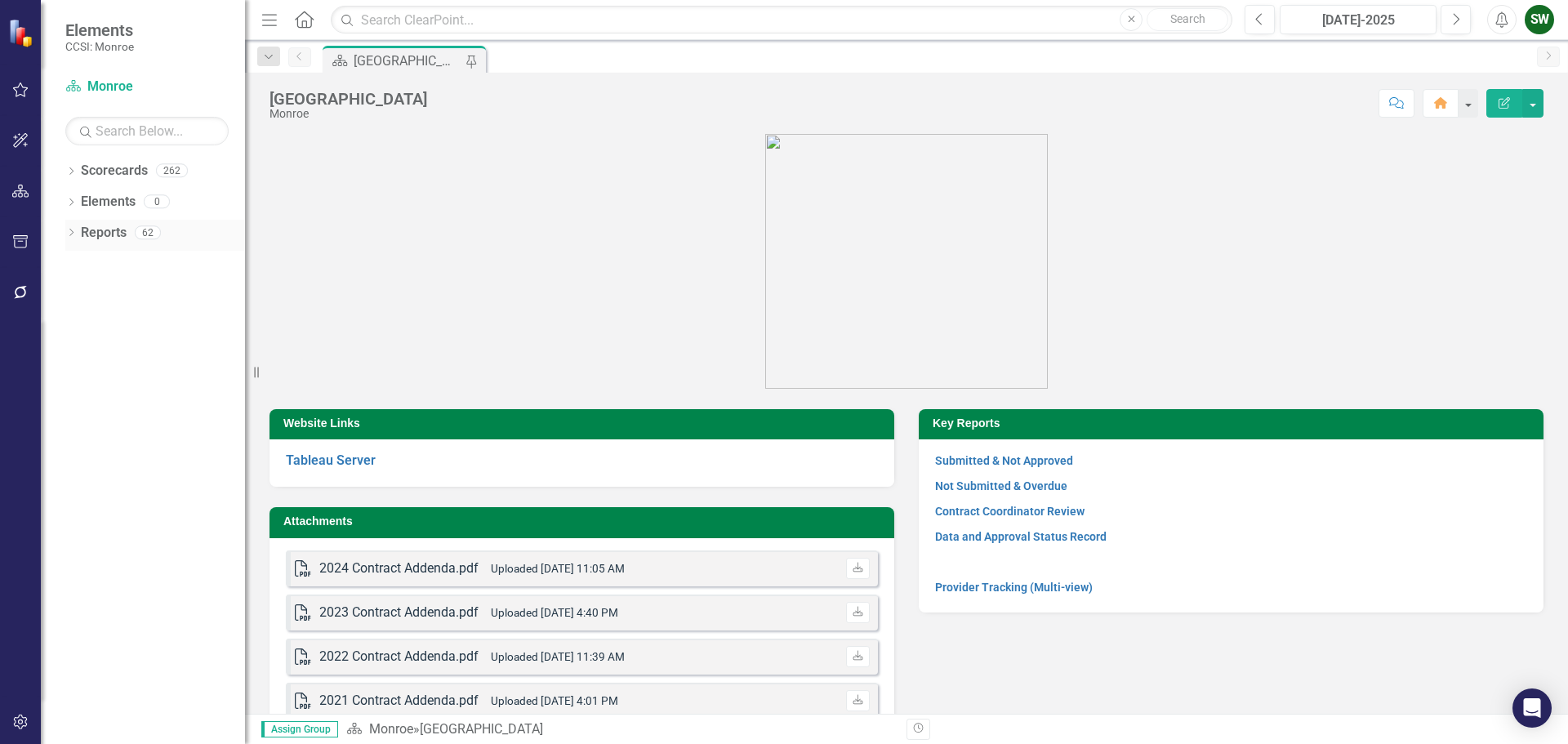
click at [76, 233] on icon "Dropdown" at bounding box center [71, 234] width 12 height 9
click at [106, 289] on div "[GEOGRAPHIC_DATA]" at bounding box center [165, 289] width 159 height 14
click at [78, 349] on icon "Dropdown" at bounding box center [79, 351] width 12 height 9
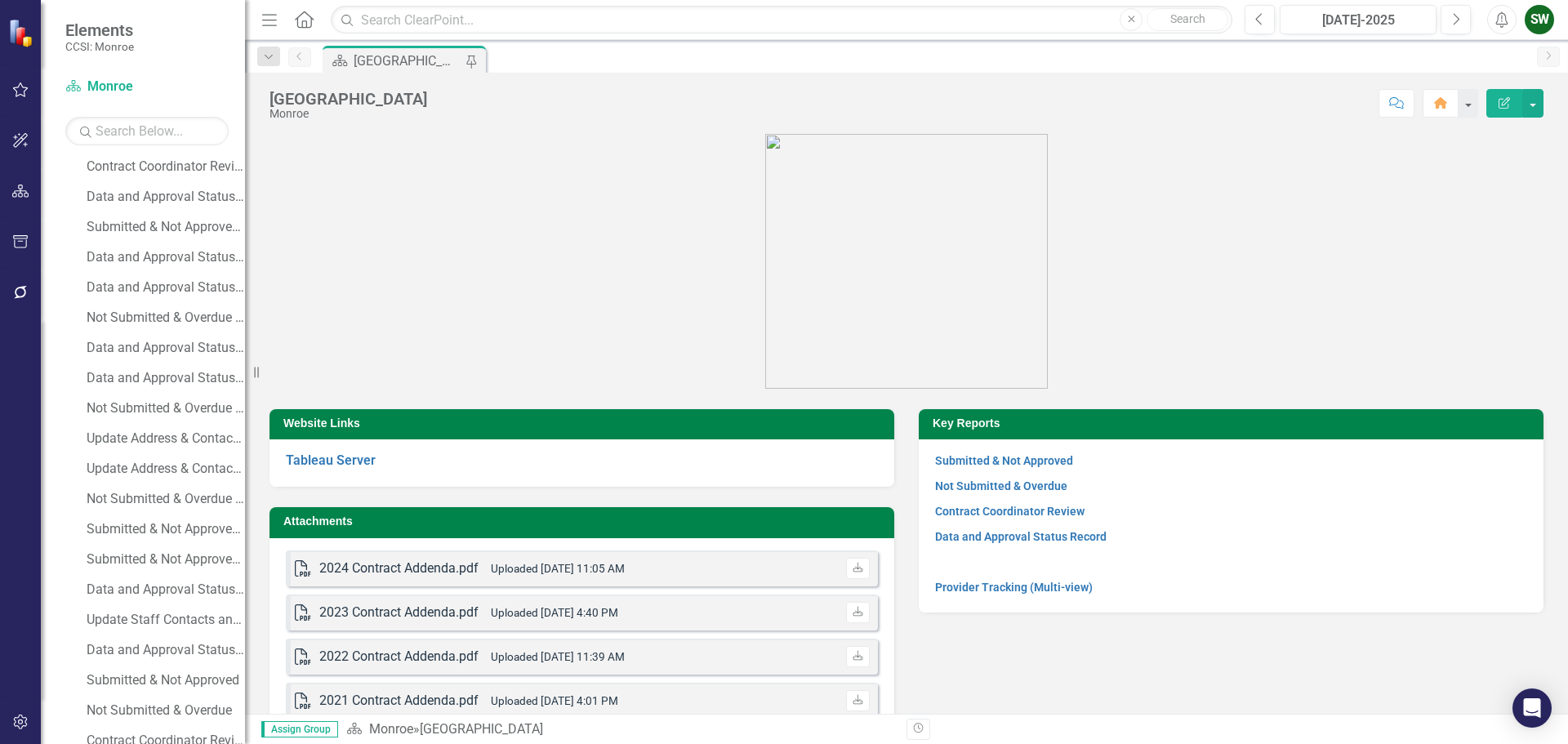
scroll to position [327, 0]
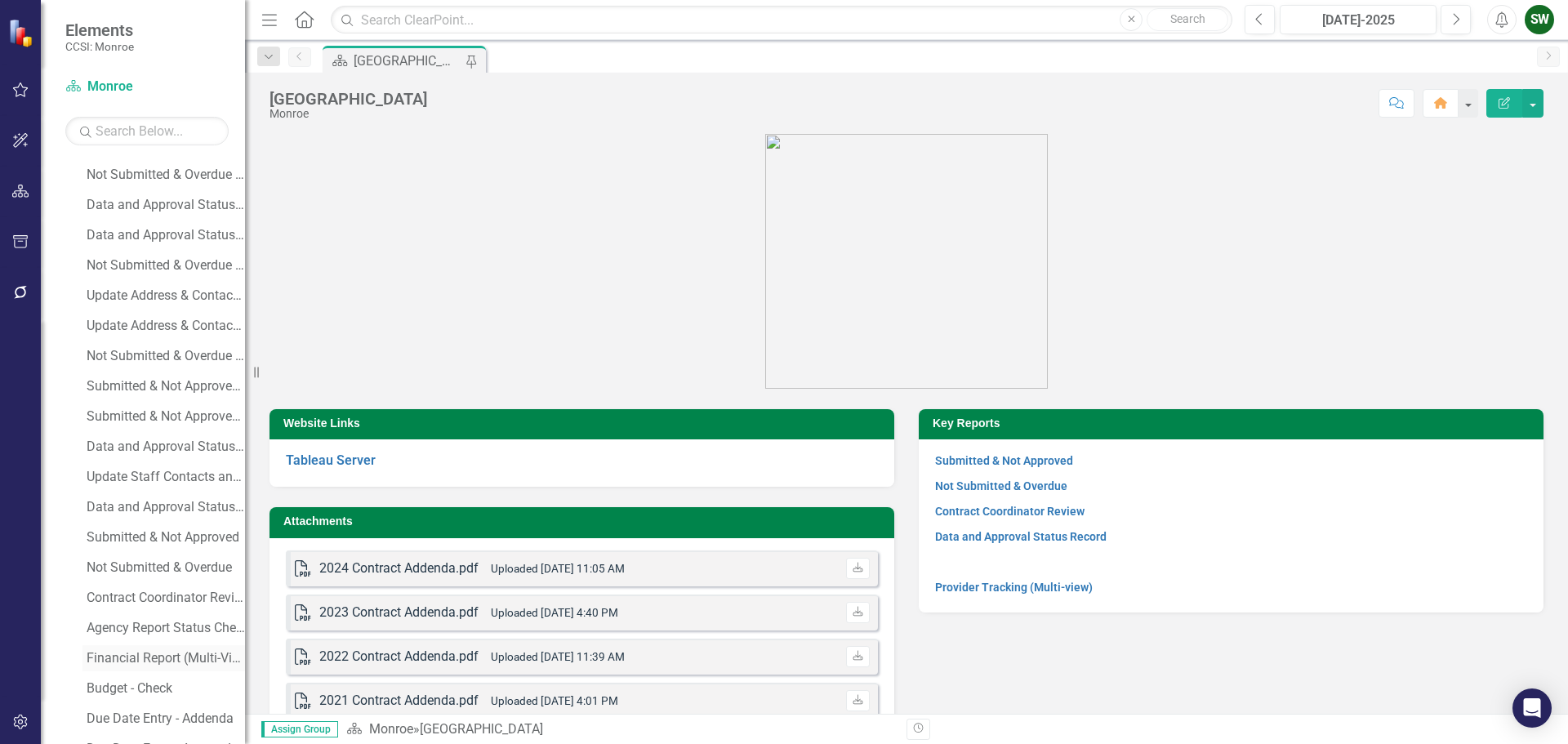
click at [175, 656] on div "Financial Report (Multi-View)" at bounding box center [165, 657] width 159 height 14
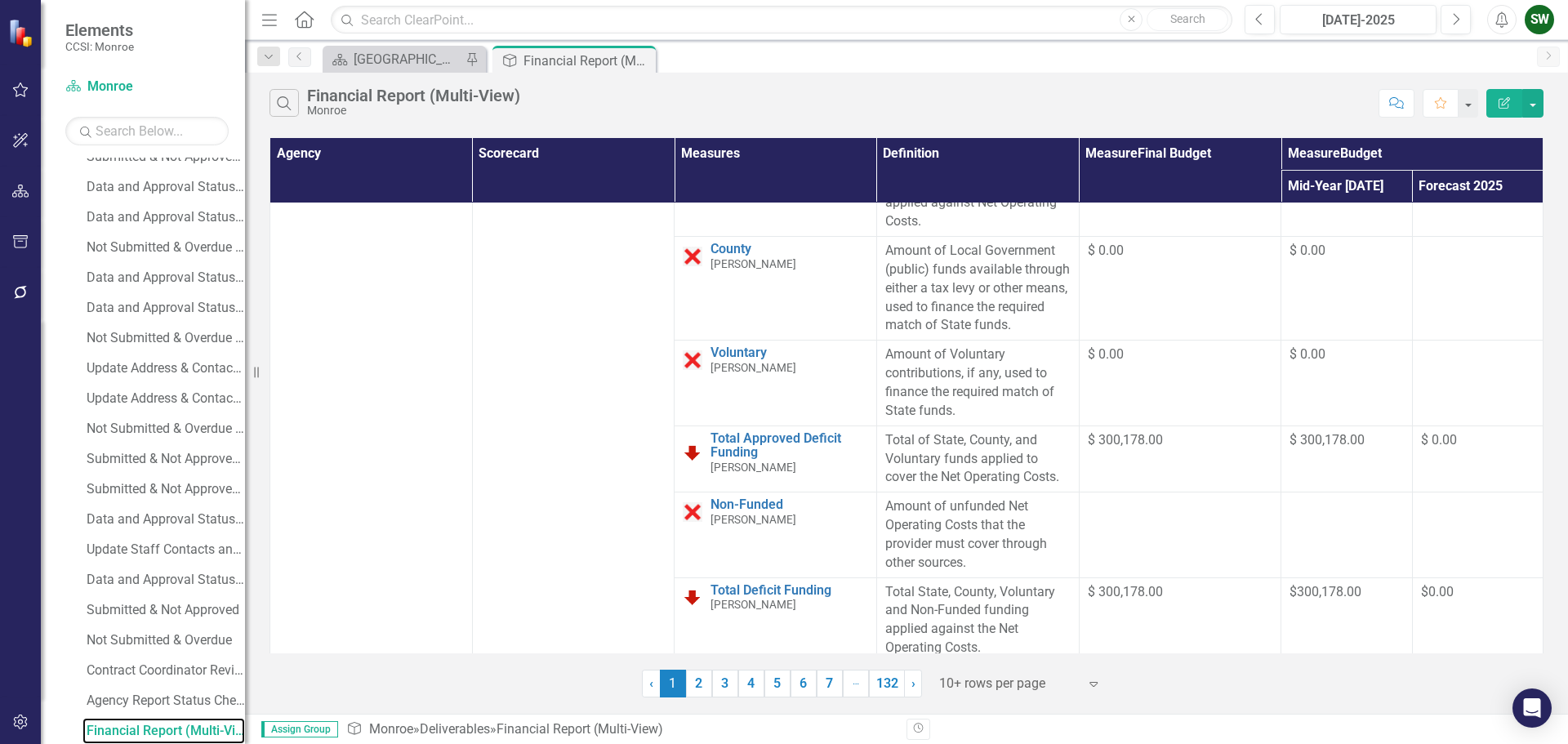
scroll to position [2054, 0]
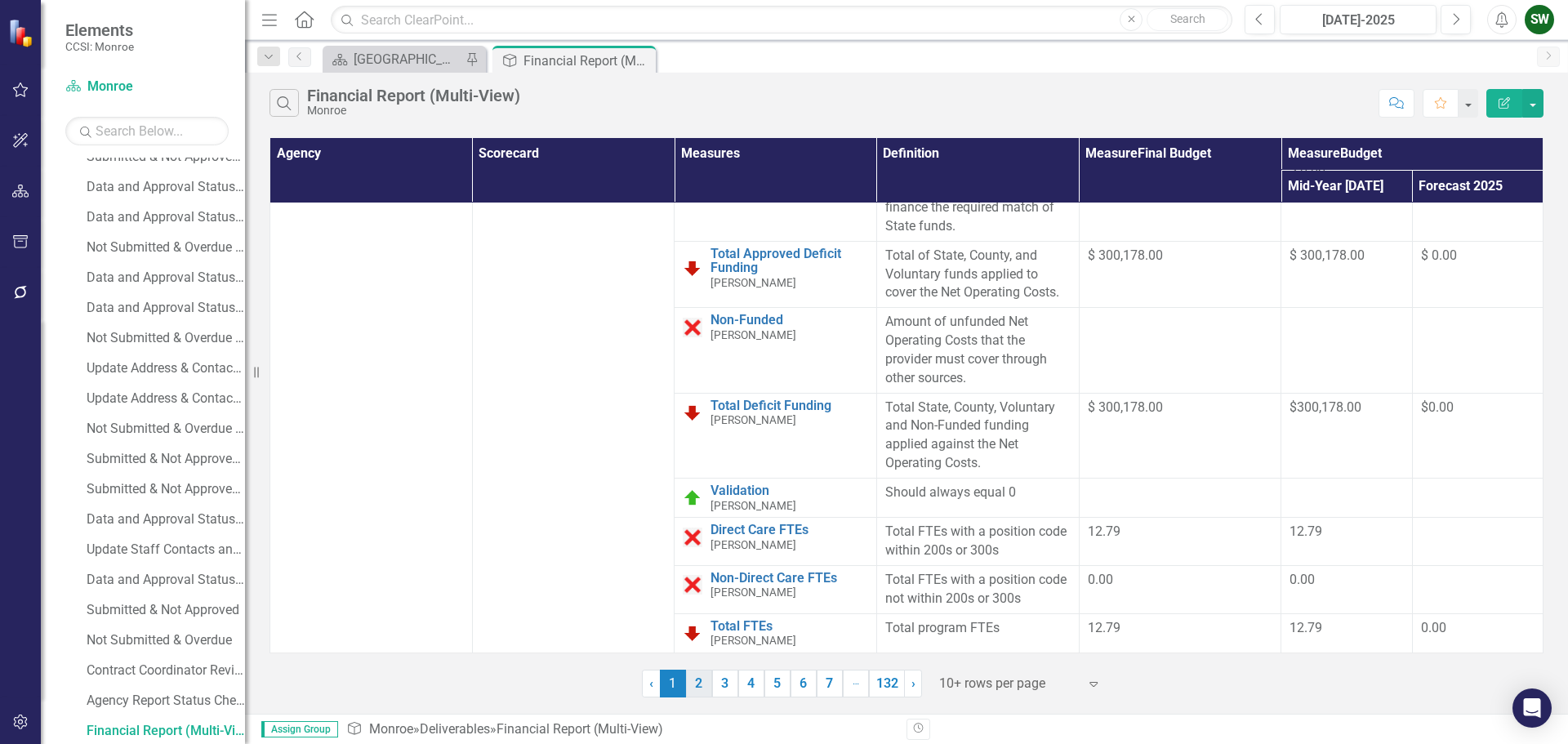
click at [693, 680] on link "2" at bounding box center [698, 683] width 26 height 28
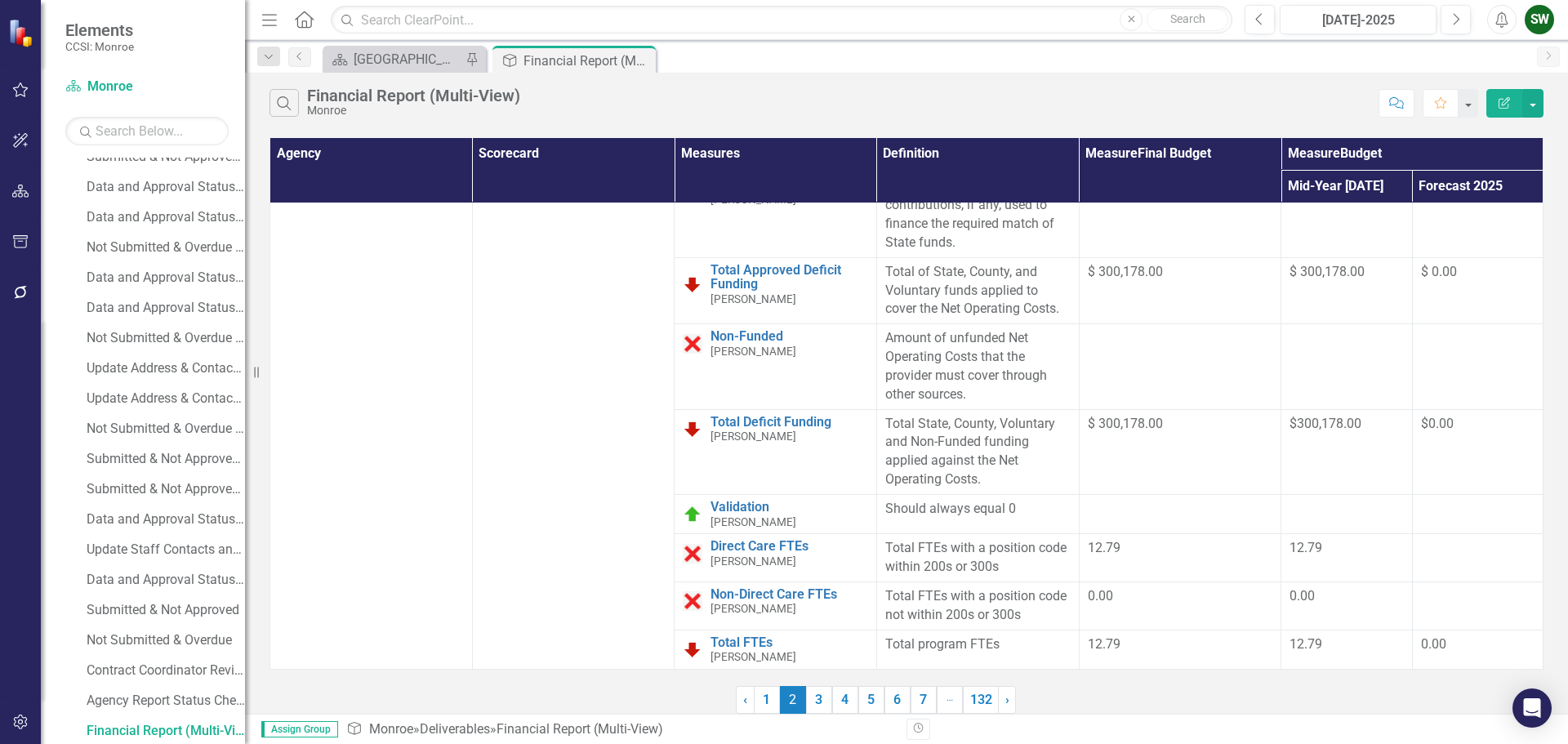
scroll to position [0, 0]
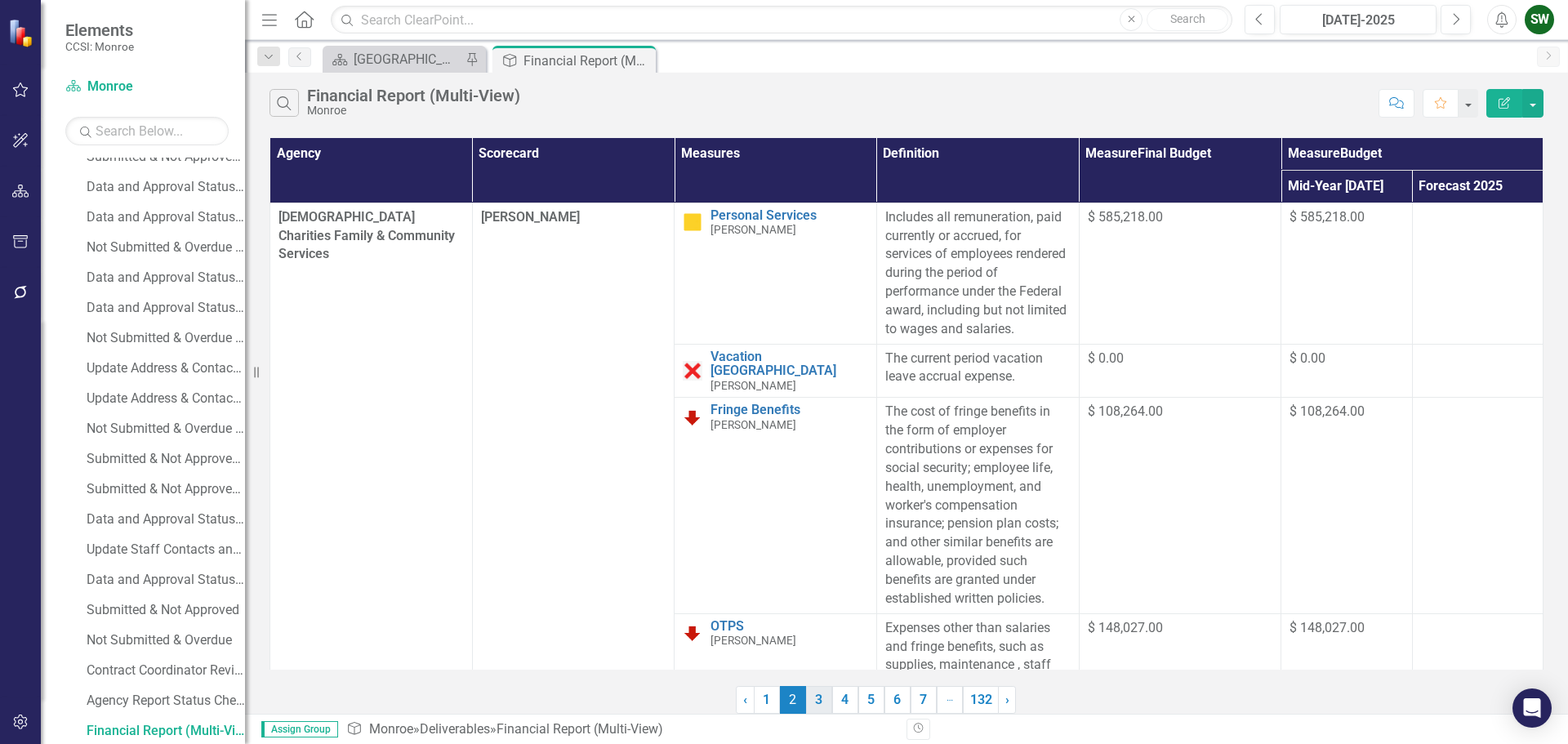
click at [821, 700] on link "3" at bounding box center [819, 700] width 26 height 28
click at [842, 700] on link "4" at bounding box center [845, 700] width 26 height 28
click at [926, 703] on link "7" at bounding box center [923, 700] width 26 height 28
click at [773, 705] on div "Search Financial Report (Multi-View) [PERSON_NAME] Comment Favorite Edit Report…" at bounding box center [906, 393] width 1323 height 641
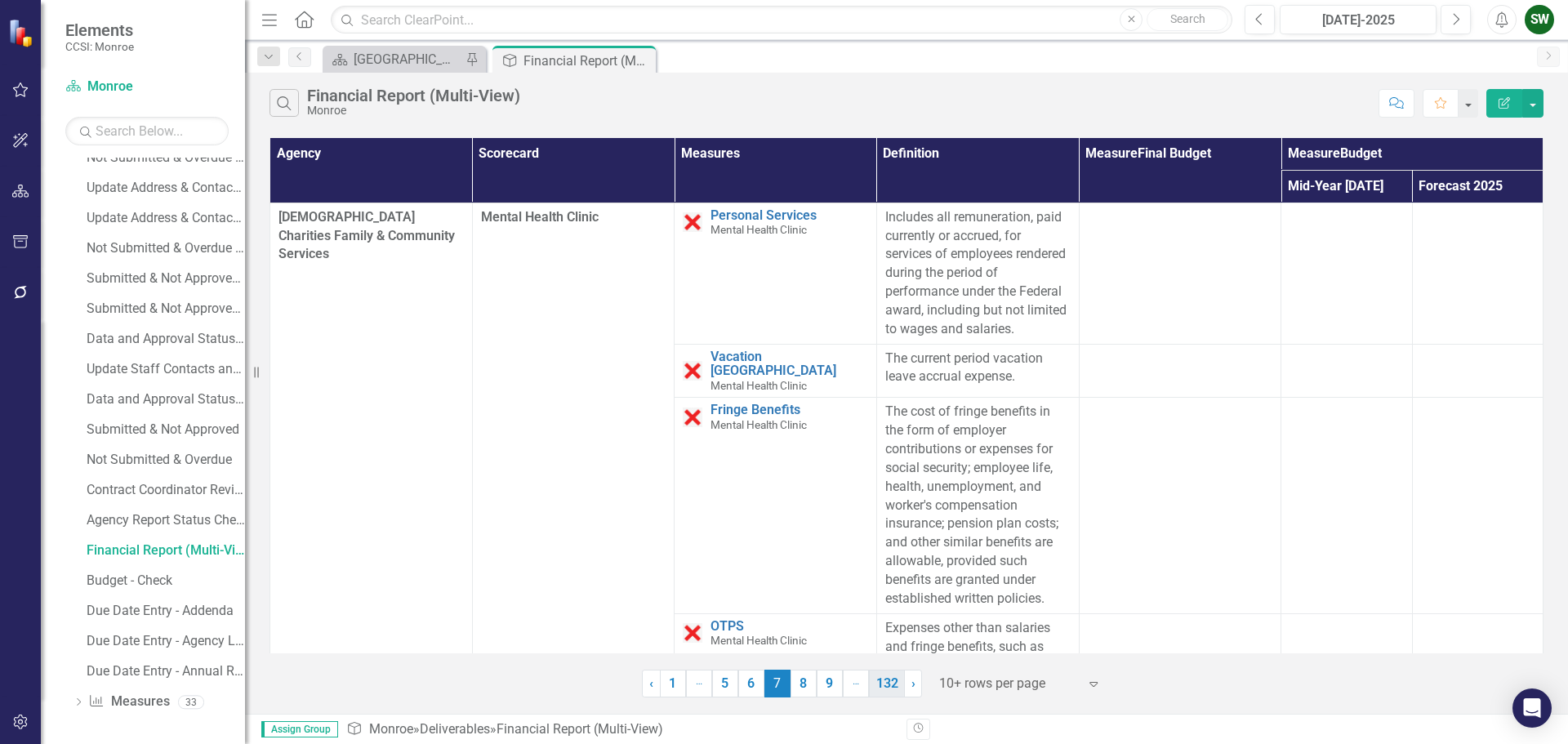
click at [898, 685] on link "132" at bounding box center [886, 683] width 36 height 28
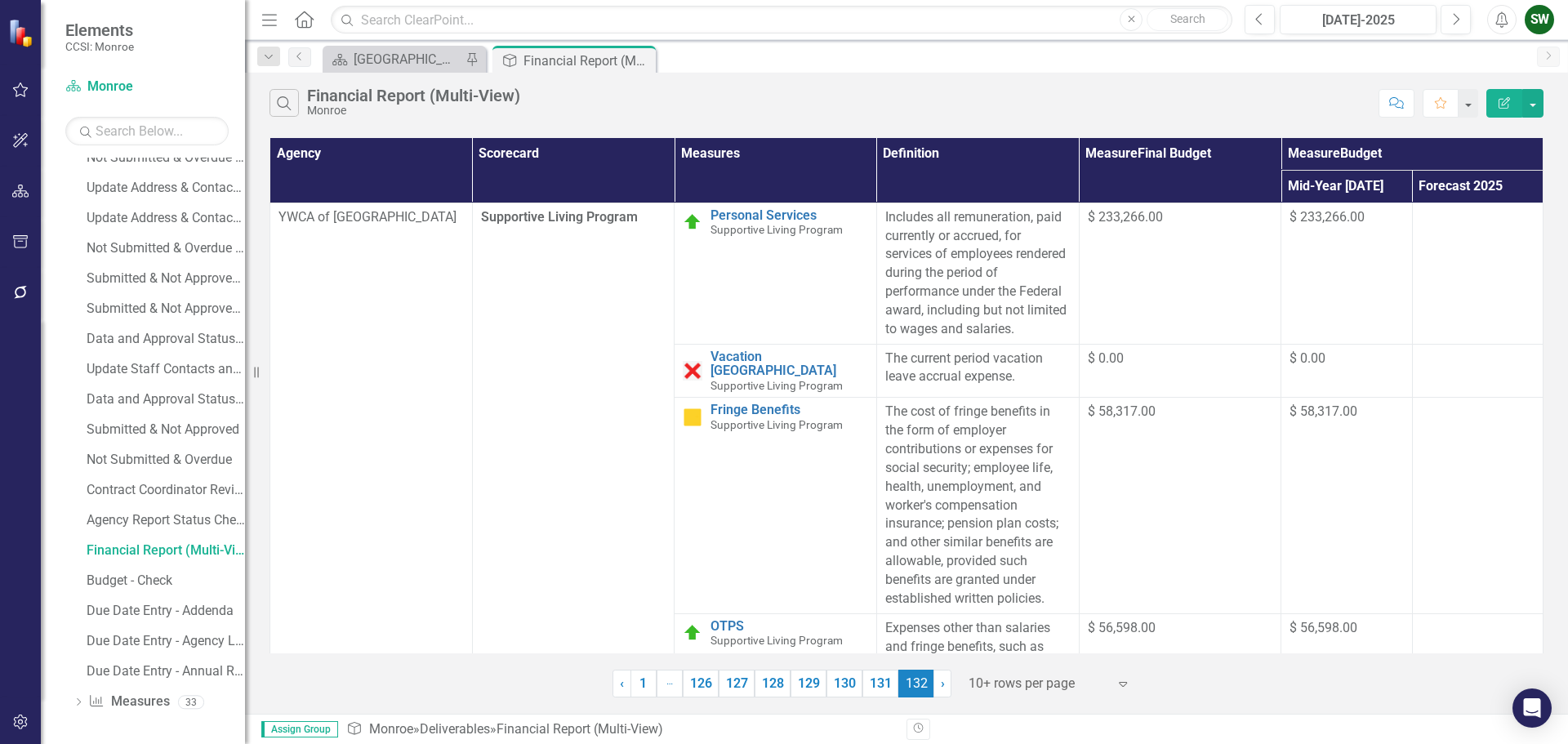
click at [1115, 234] on td "$ 233,266.00" at bounding box center [1180, 273] width 203 height 141
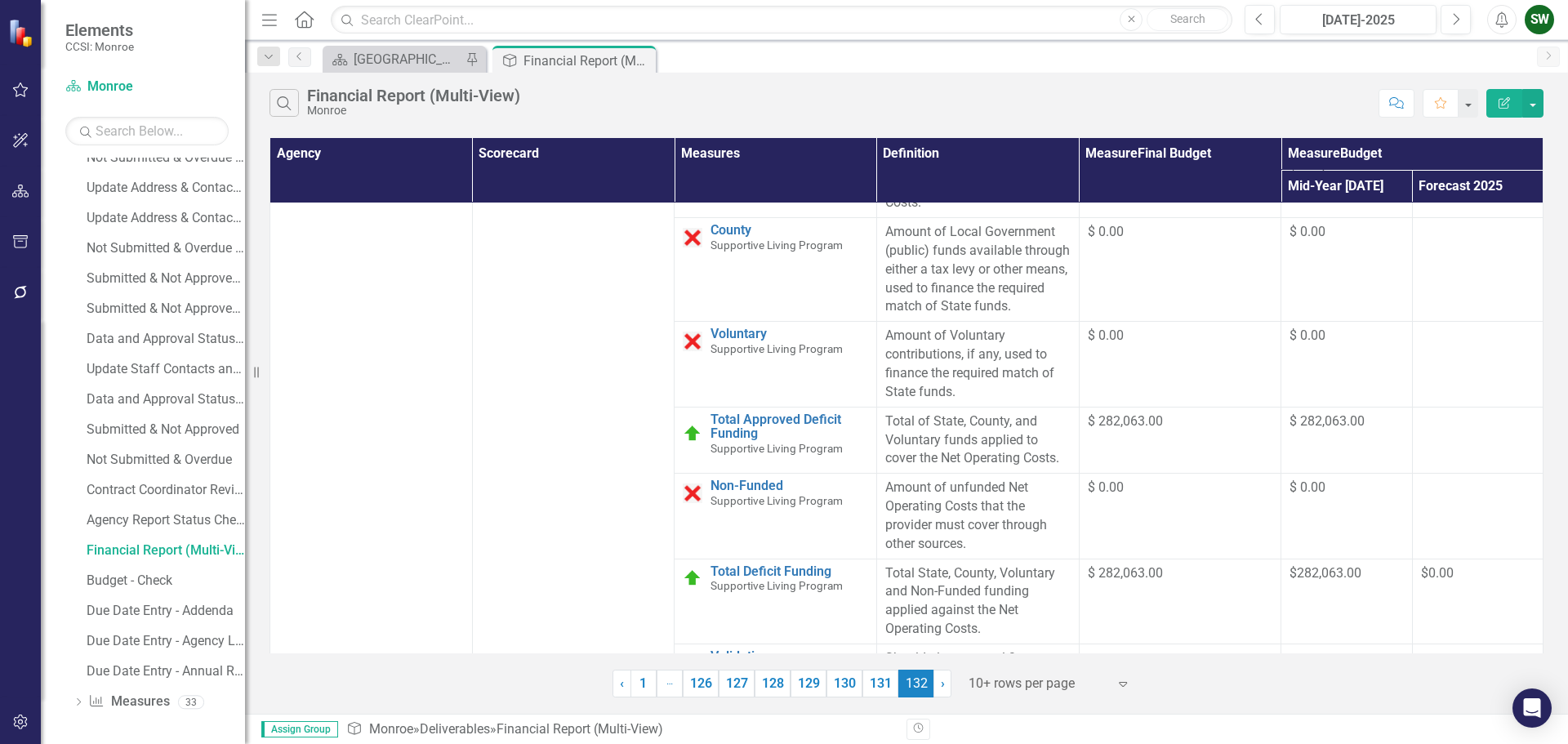
scroll to position [1879, 0]
click at [871, 682] on link "131" at bounding box center [880, 683] width 36 height 28
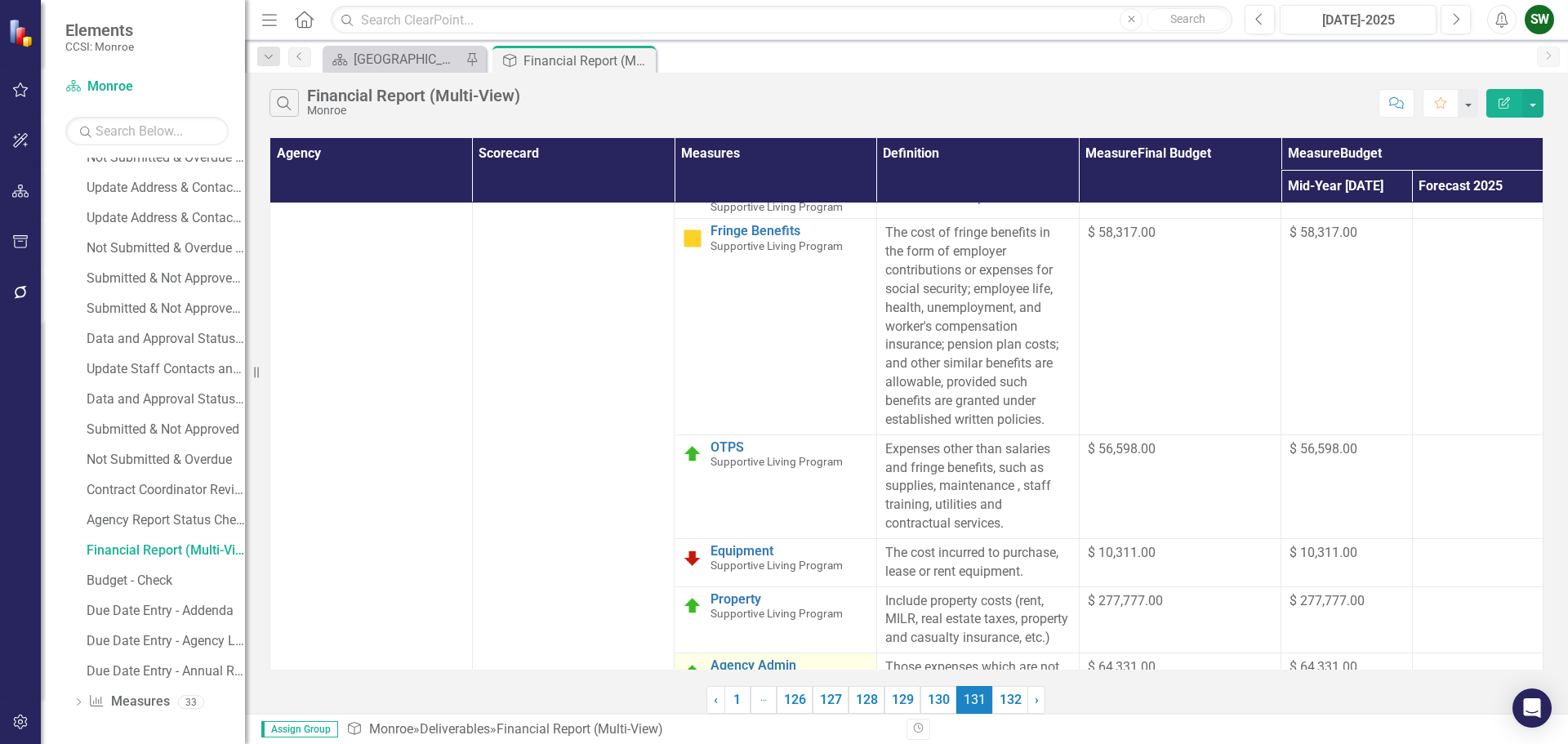
scroll to position [0, 0]
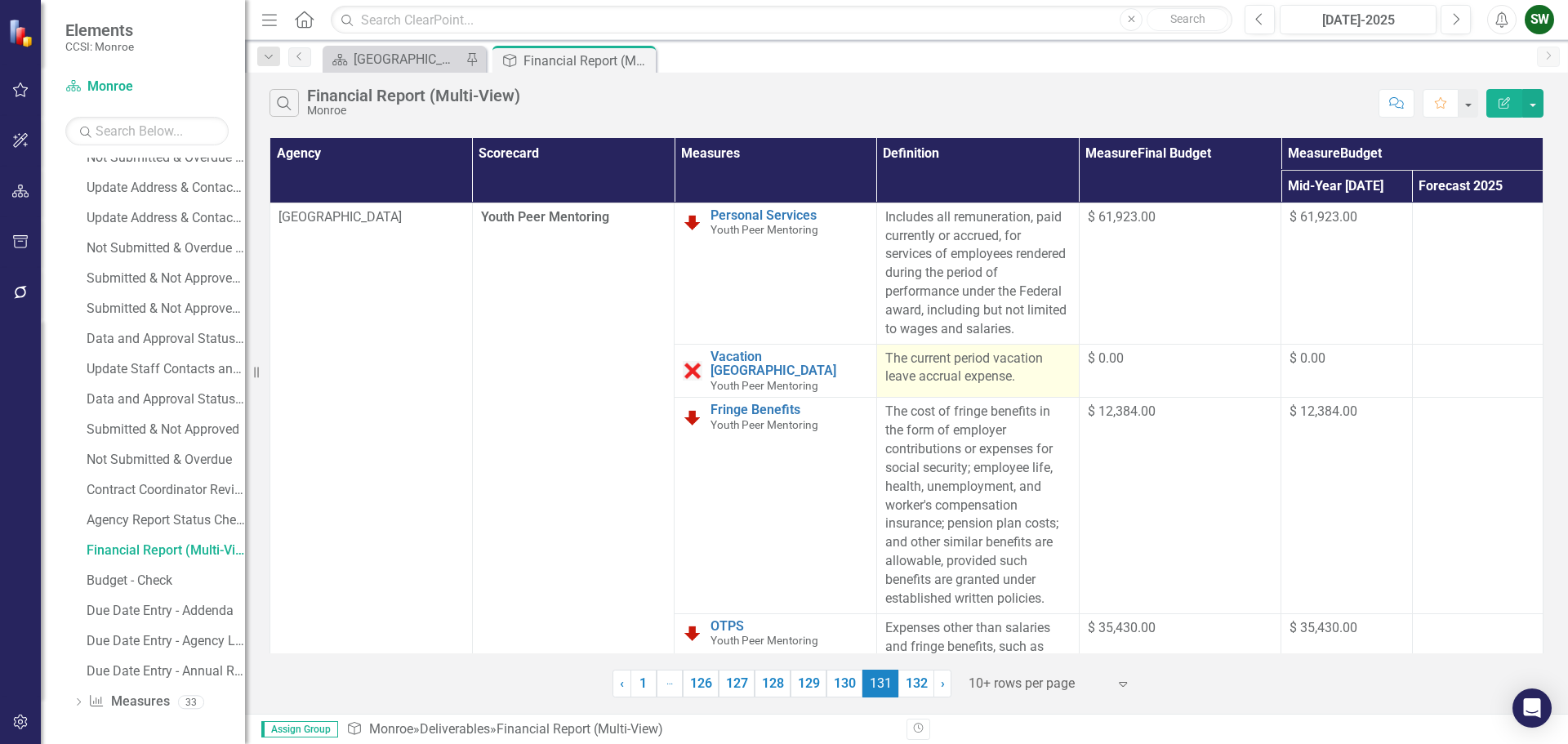
click at [984, 361] on div "The current period vacation leave accrual expense." at bounding box center [977, 368] width 185 height 37
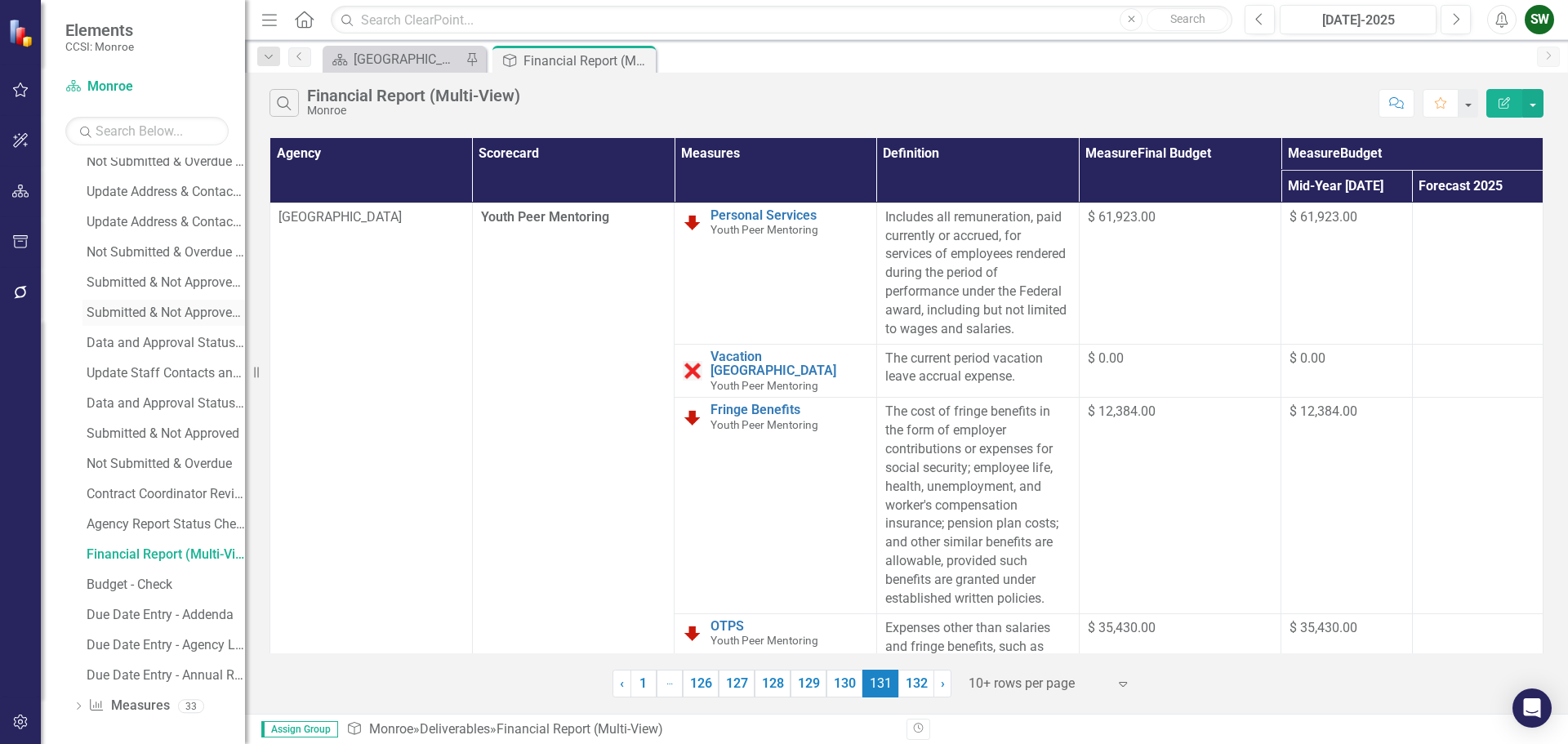
scroll to position [434, 0]
click at [172, 550] on div "Financial Report (Multi-View)" at bounding box center [165, 550] width 159 height 14
click at [155, 580] on div "Budget - Check" at bounding box center [165, 581] width 159 height 14
